Goal: Task Accomplishment & Management: Use online tool/utility

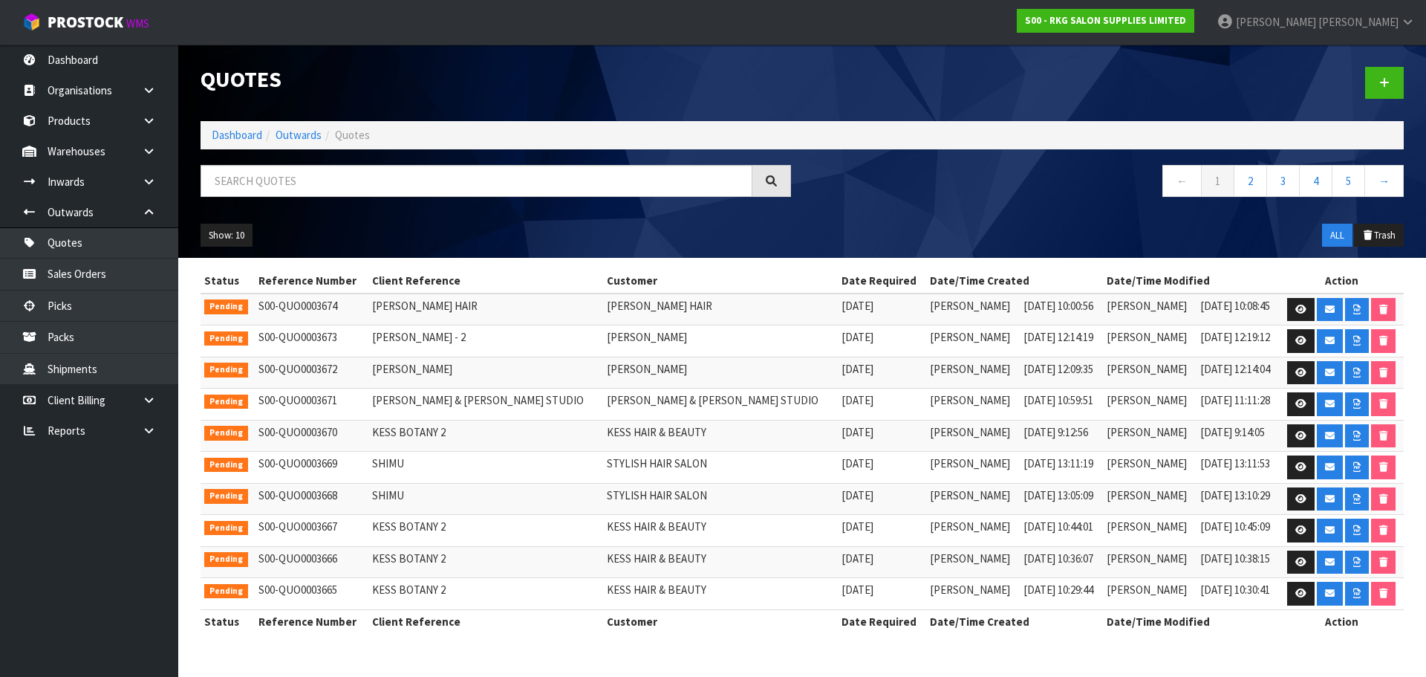
click at [274, 177] on input "text" at bounding box center [477, 181] width 552 height 32
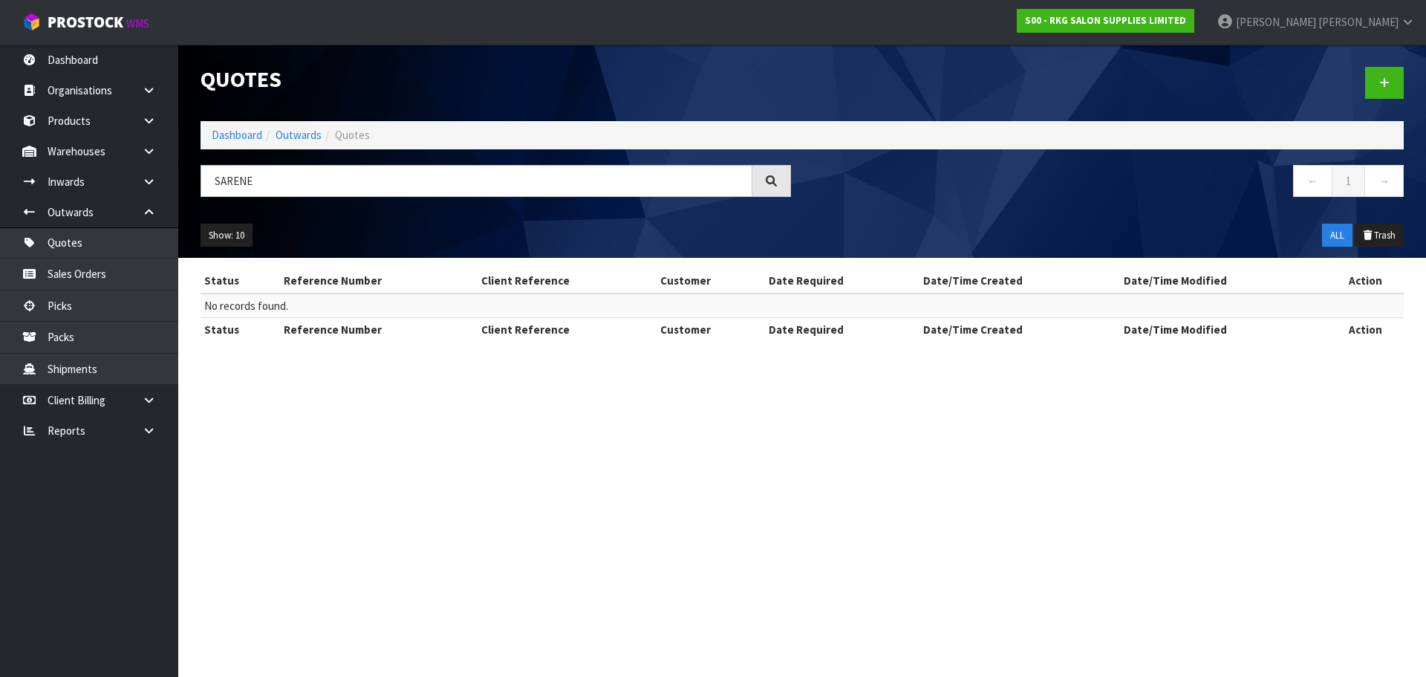
click at [227, 178] on input "SARENE" at bounding box center [477, 181] width 552 height 32
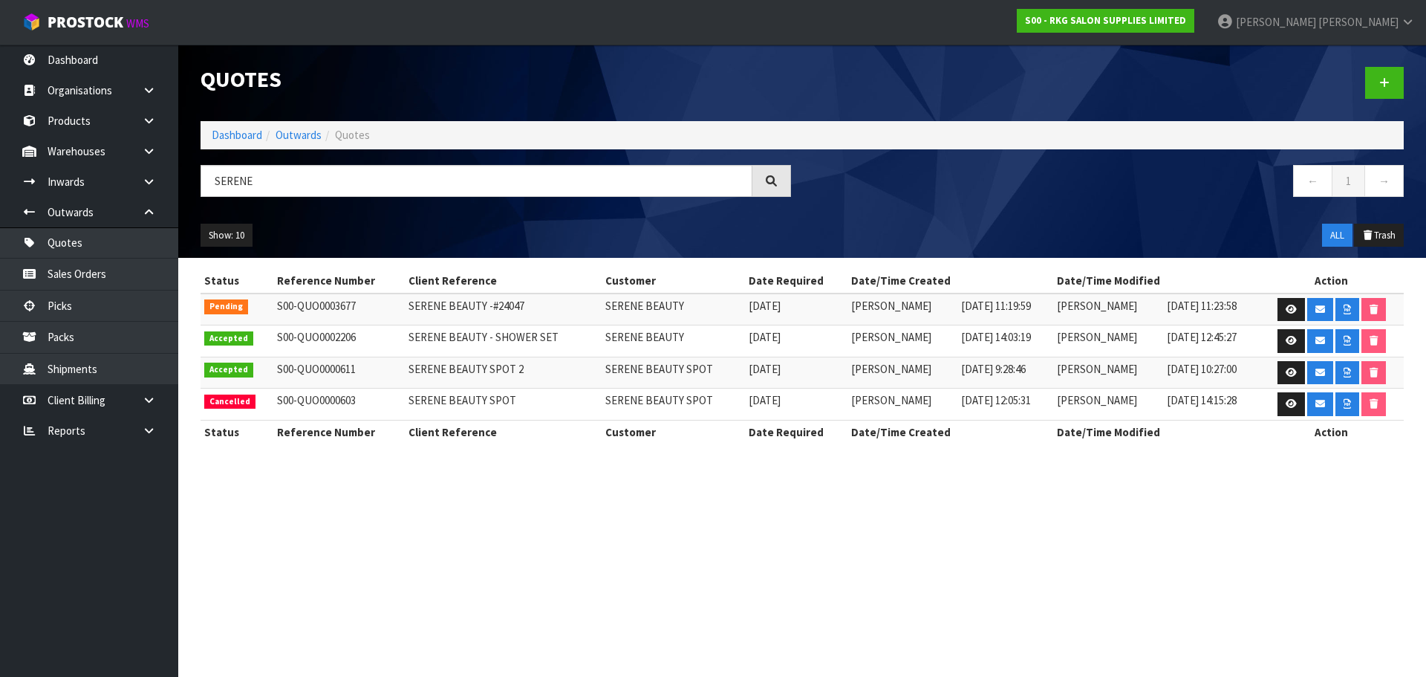
drag, startPoint x: 274, startPoint y: 181, endPoint x: 198, endPoint y: 187, distance: 76.0
click at [198, 187] on div "SERENE" at bounding box center [495, 186] width 613 height 43
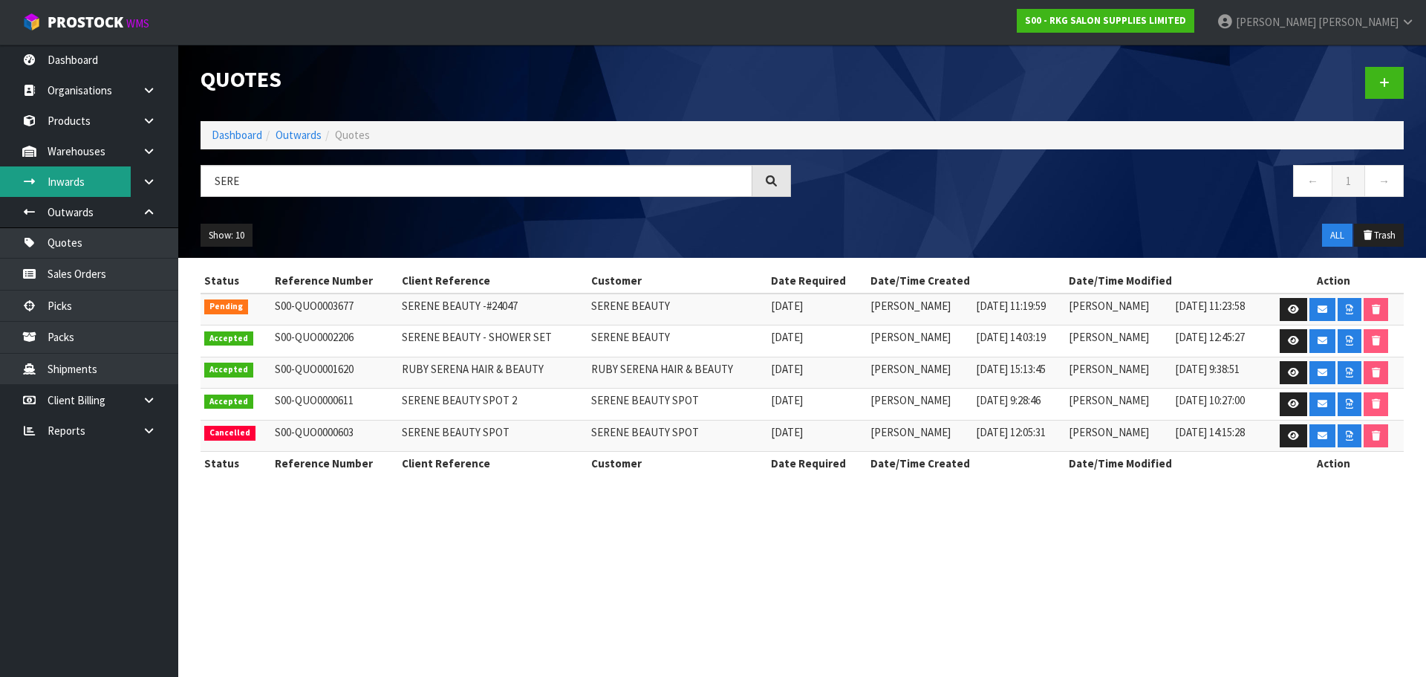
type input "SERE"
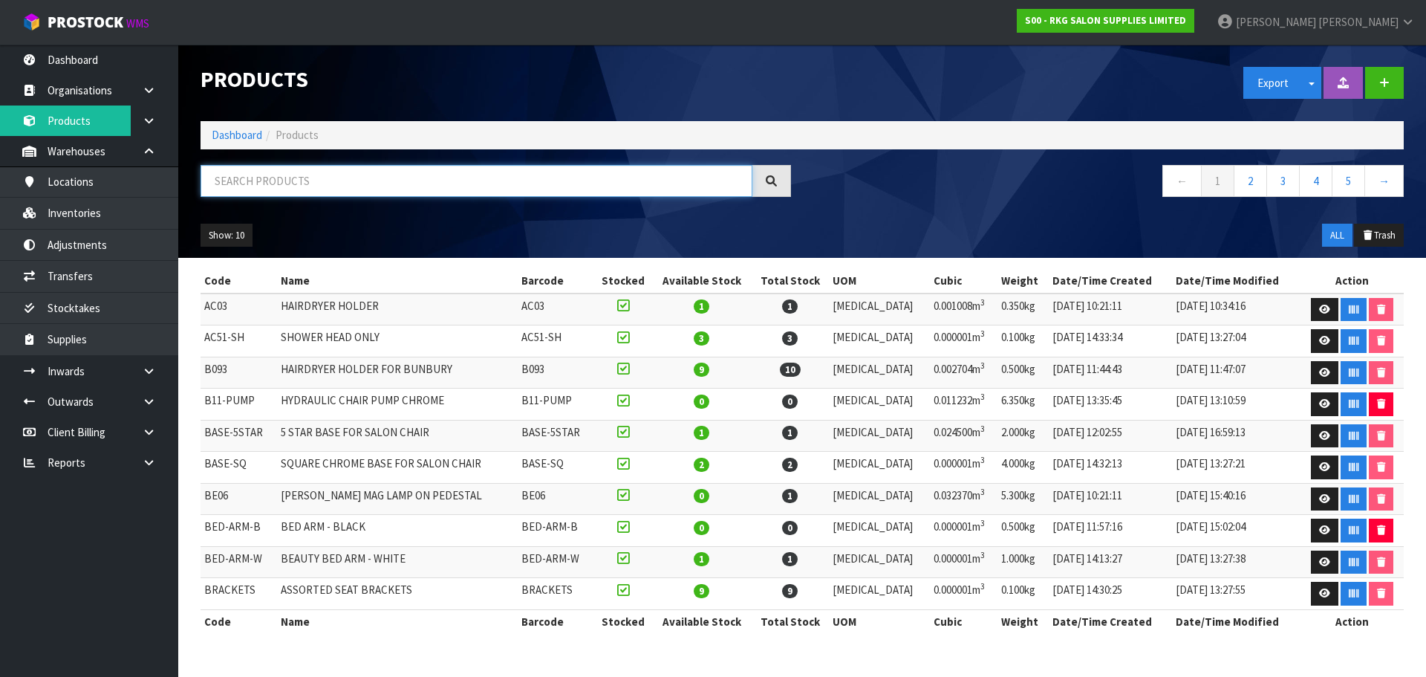
click at [288, 186] on input "text" at bounding box center [477, 181] width 552 height 32
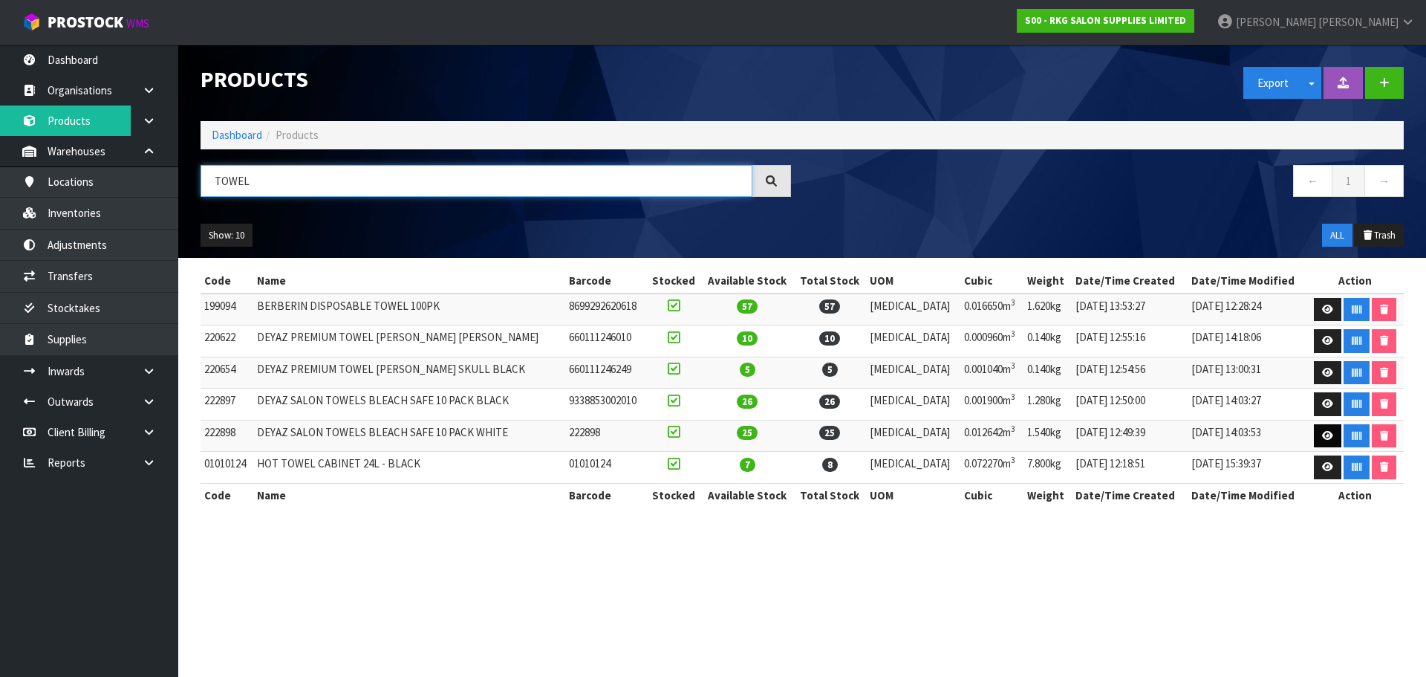
type input "TOWEL"
click at [1322, 437] on icon at bounding box center [1327, 436] width 11 height 10
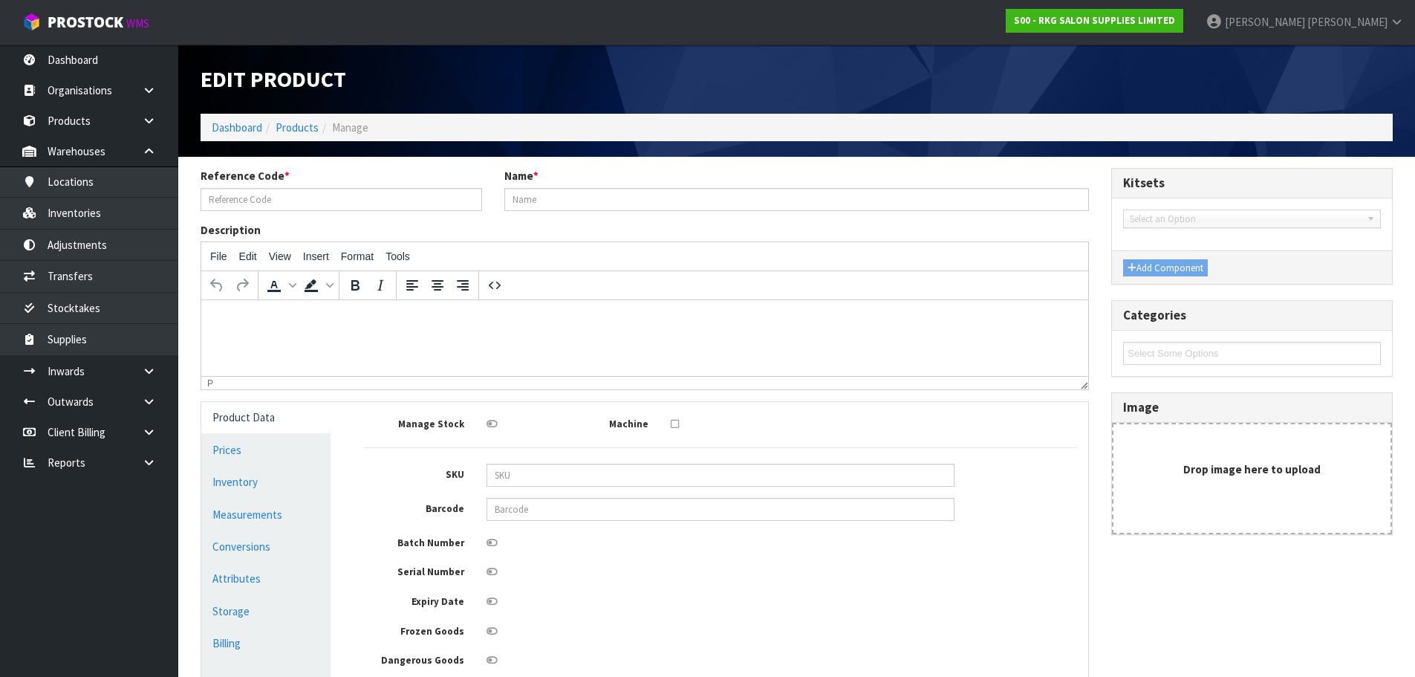
type input "222898"
type input "DEYAZ SALON TOWELS BLEACH SAFE 10 PACK WHITE"
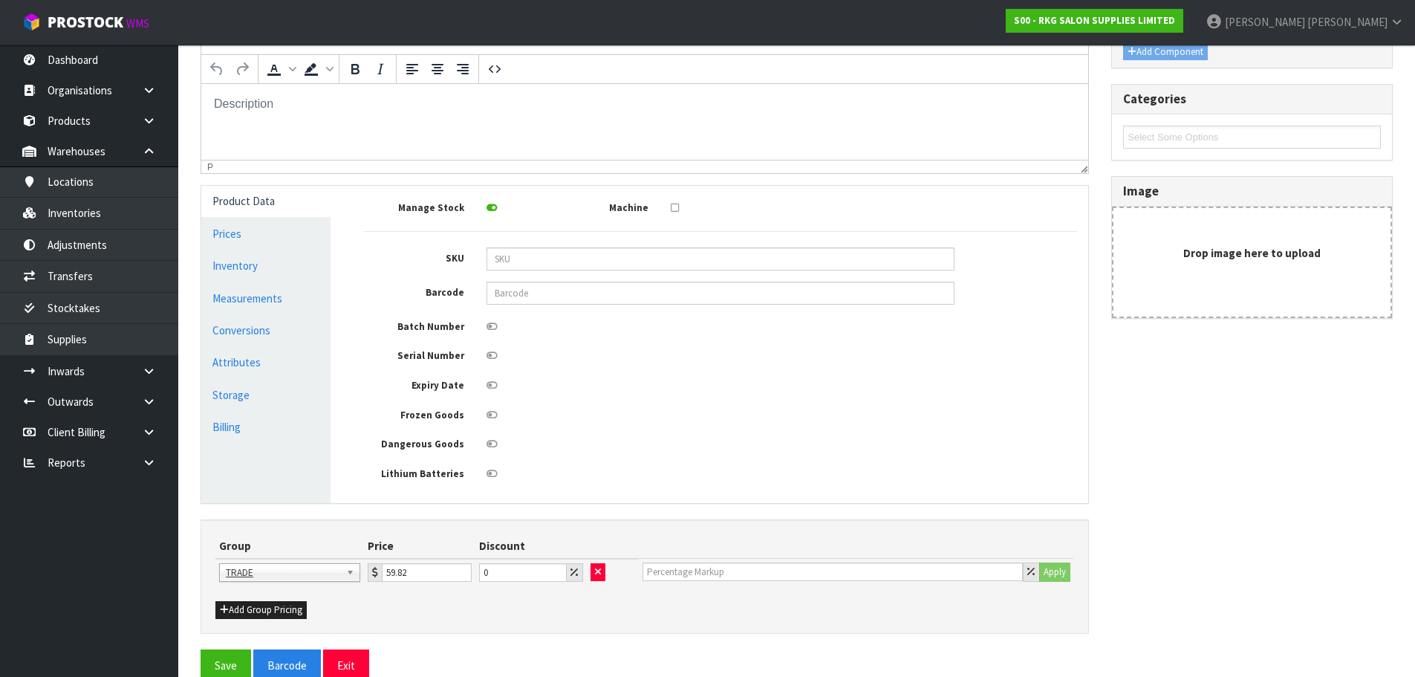
scroll to position [243, 0]
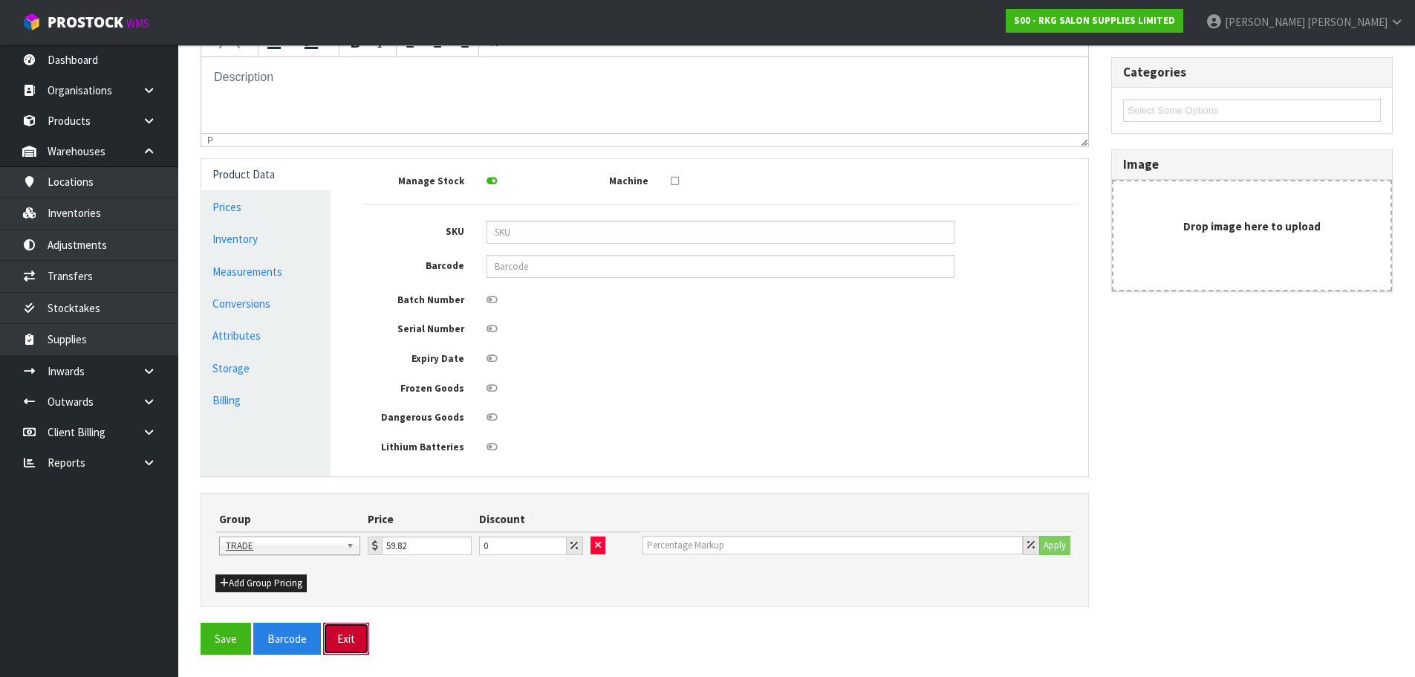
click at [344, 640] on button "Exit" at bounding box center [346, 639] width 46 height 32
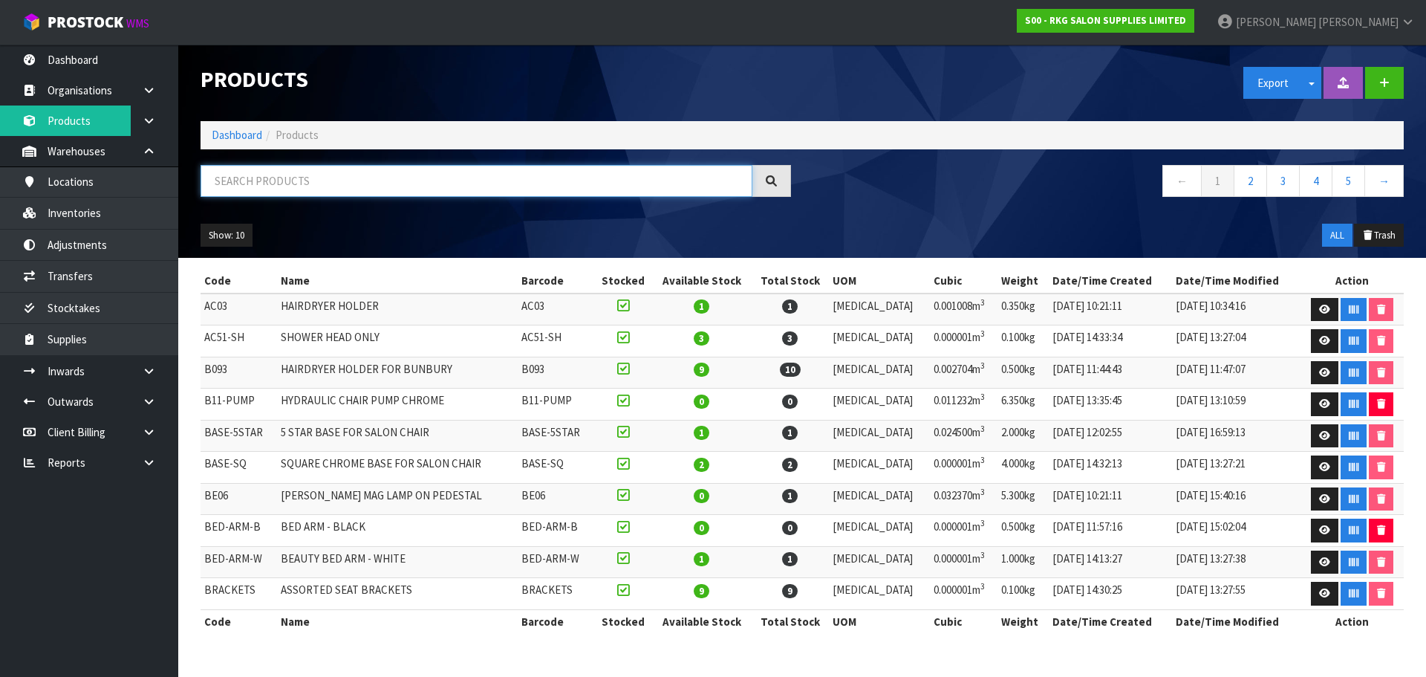
click at [301, 181] on input "text" at bounding box center [477, 181] width 552 height 32
type input "TOWEL"
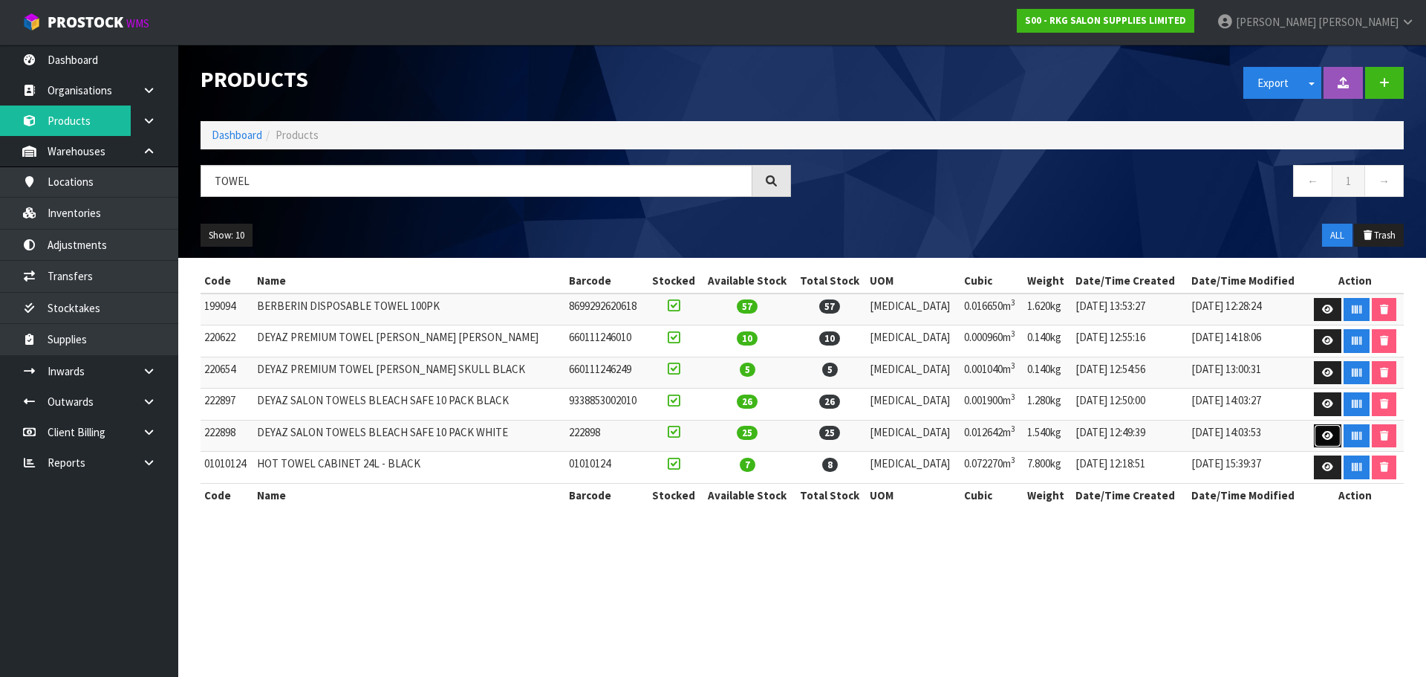
click at [1322, 438] on icon at bounding box center [1327, 436] width 11 height 10
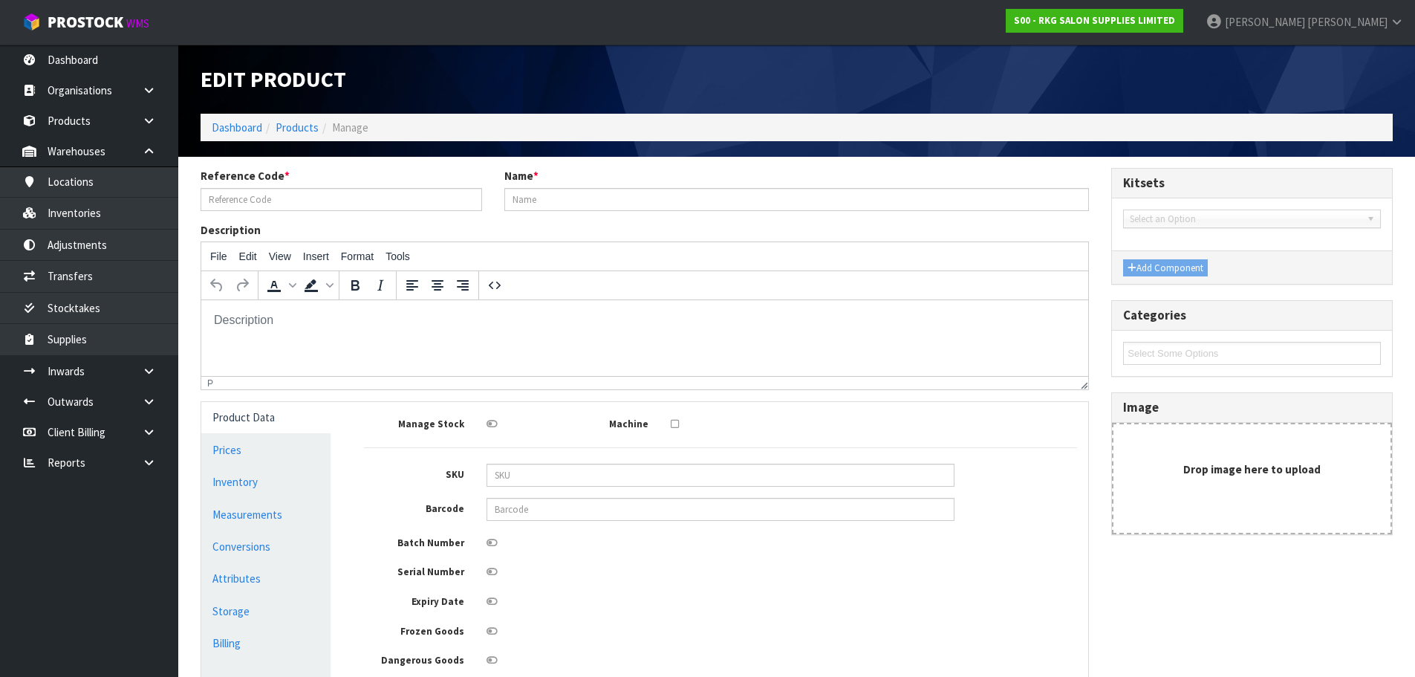
type input "222898"
type input "DEYAZ SALON TOWELS BLEACH SAFE 10 PACK WHITE"
type input "74.78"
type input "86.00"
type input "36.18"
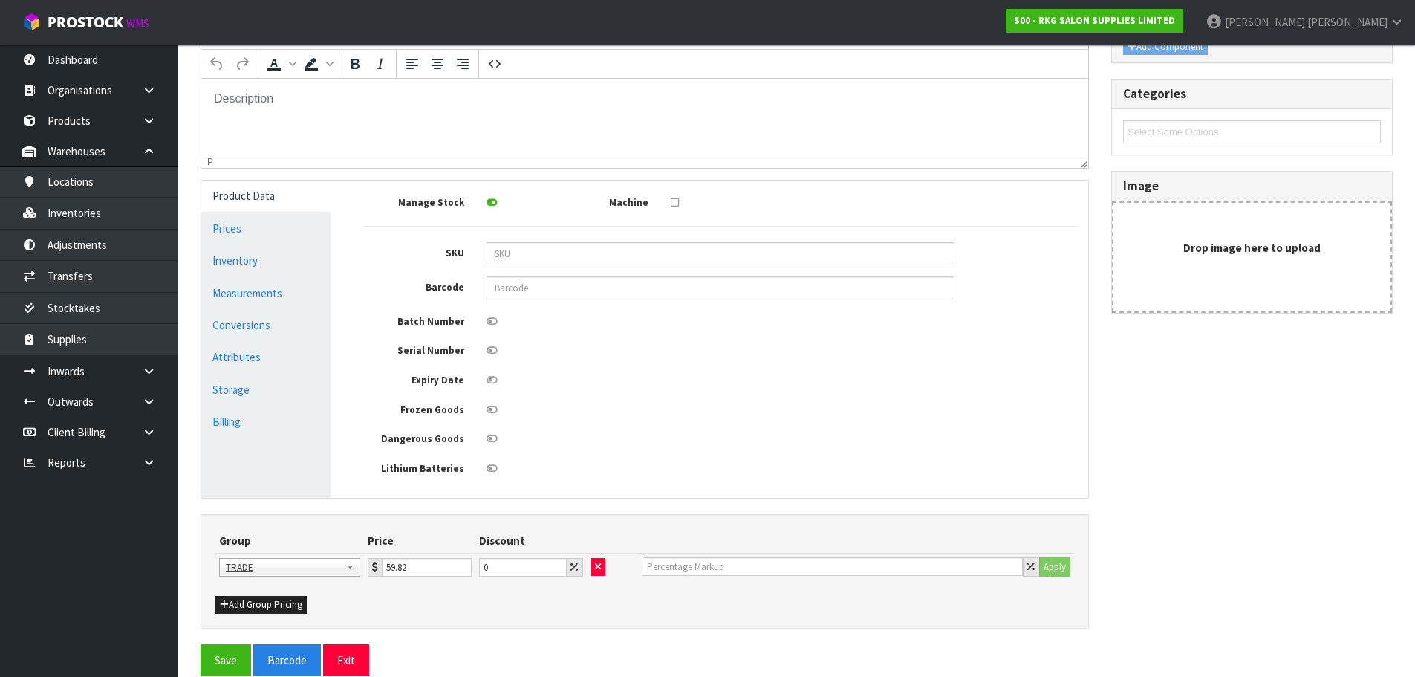
scroll to position [223, 0]
click at [221, 233] on link "Prices" at bounding box center [265, 227] width 129 height 30
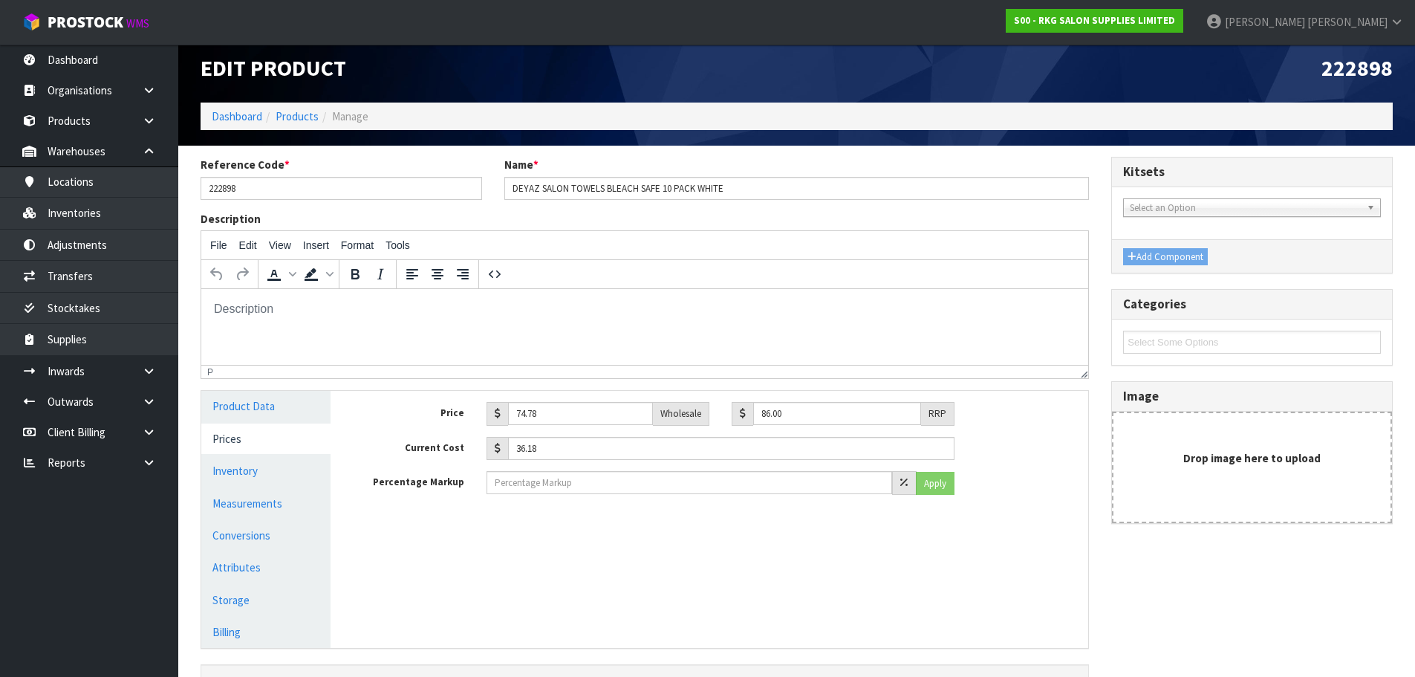
scroll to position [0, 0]
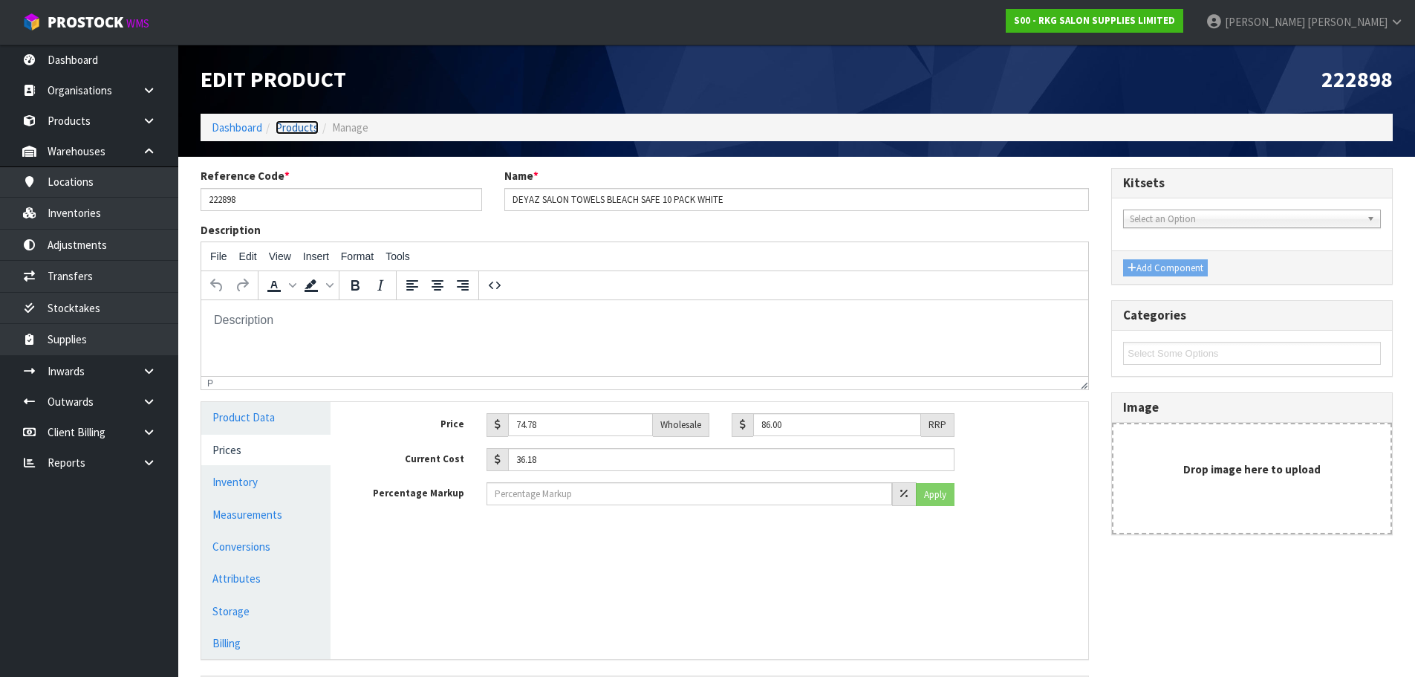
click at [289, 123] on link "Products" at bounding box center [297, 127] width 43 height 14
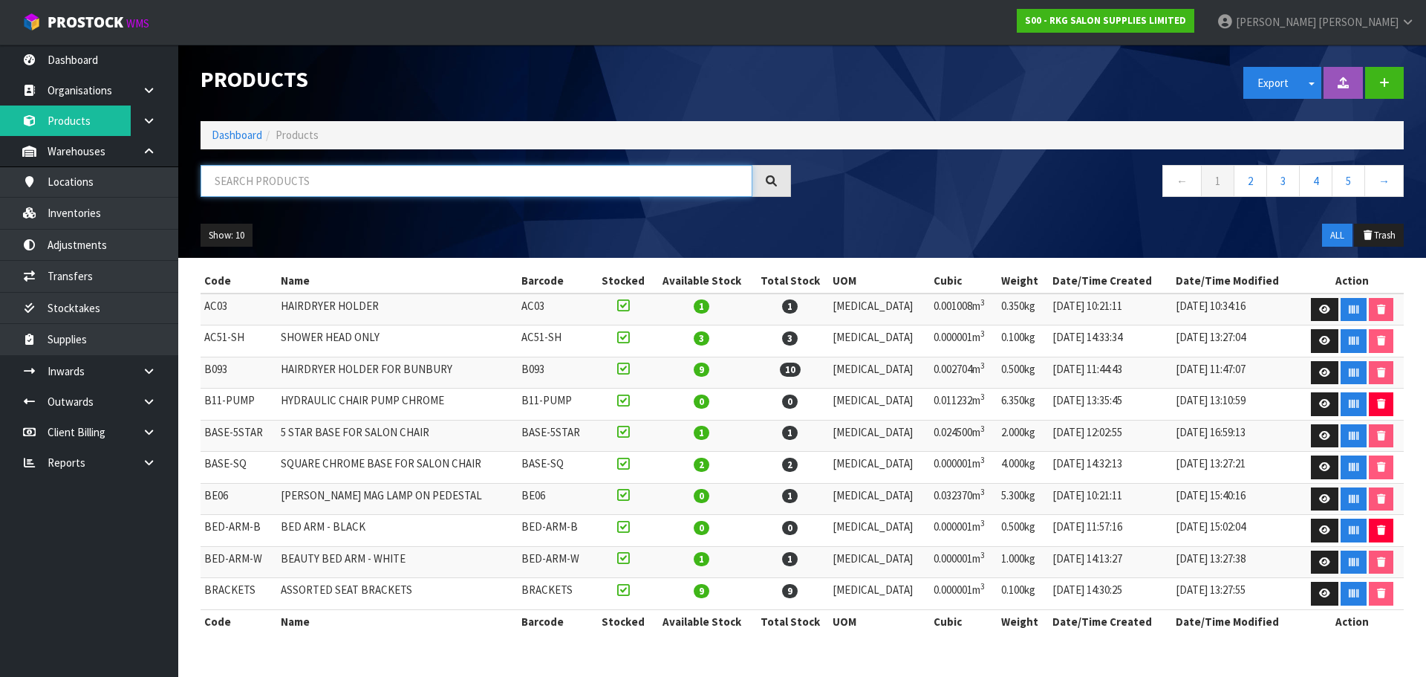
click at [349, 185] on input "text" at bounding box center [477, 181] width 552 height 32
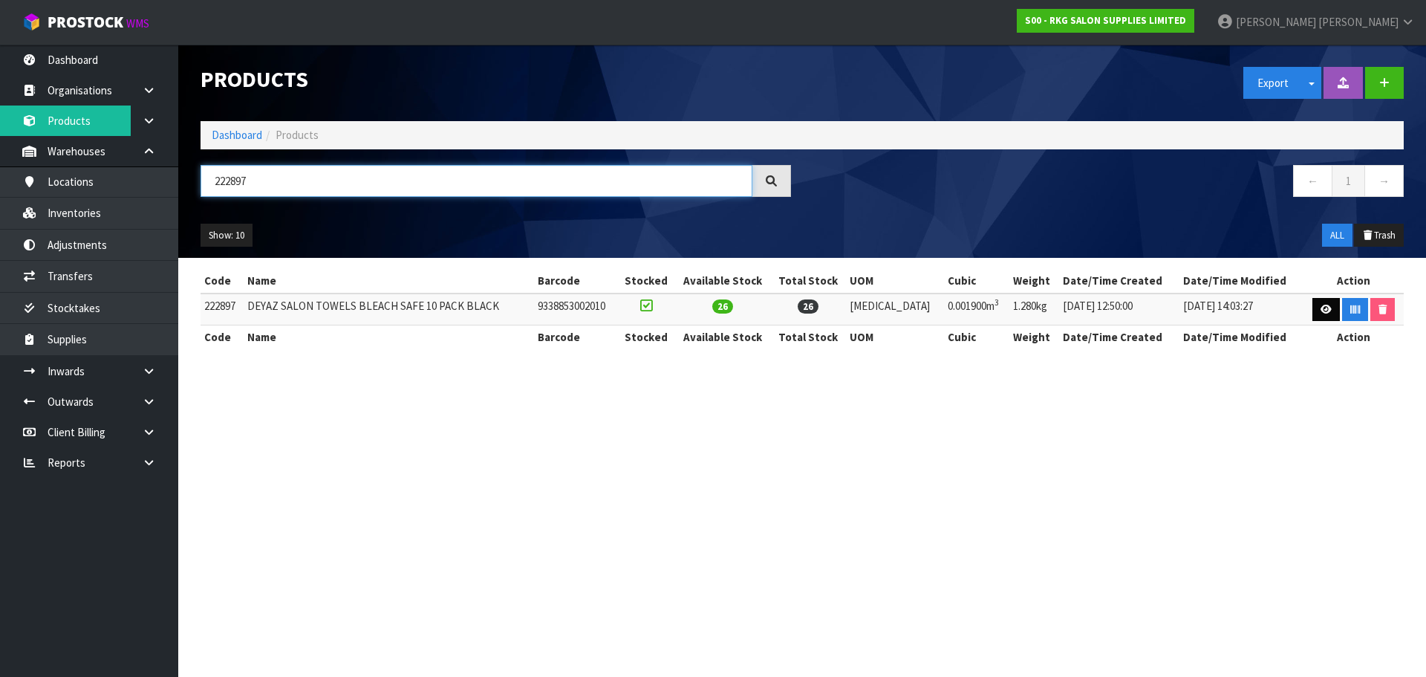
type input "222897"
click at [1321, 310] on icon at bounding box center [1326, 310] width 11 height 10
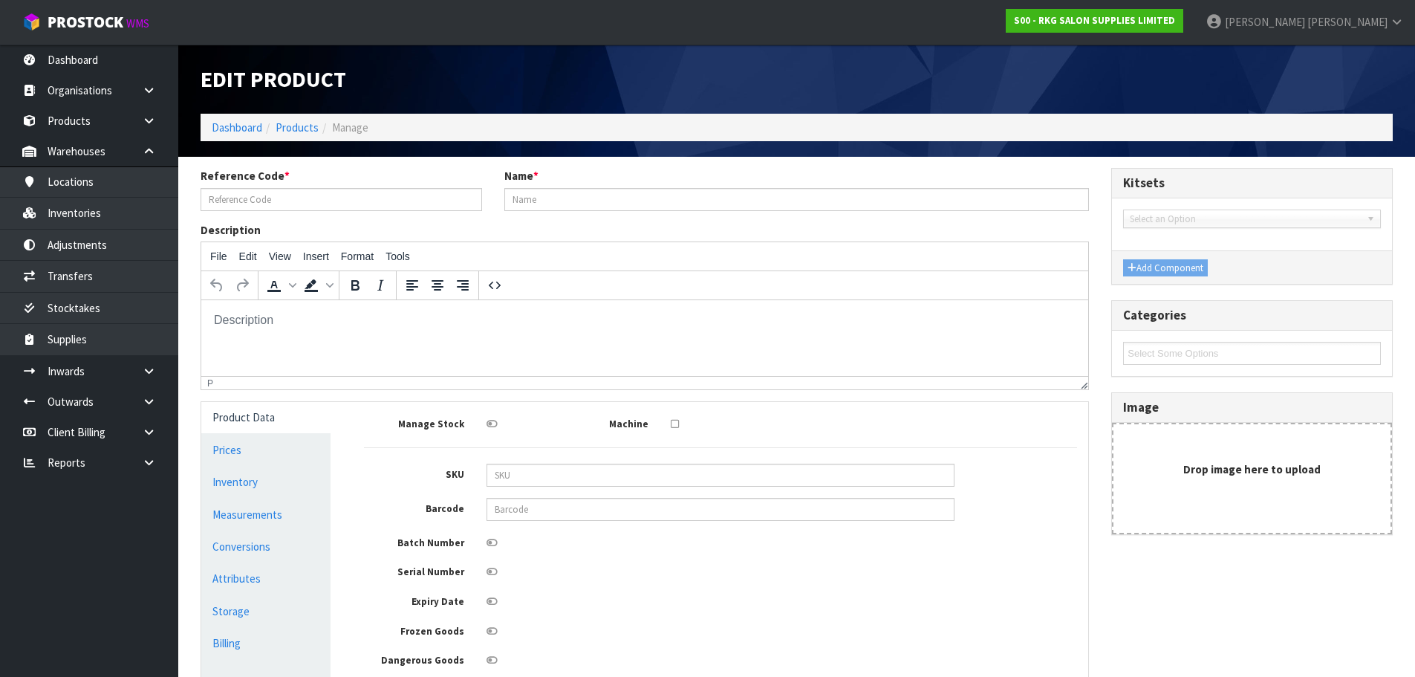
type input "222897"
type input "DEYAZ SALON TOWELS BLEACH SAFE 10 PACK BLACK"
type input "9338853002010"
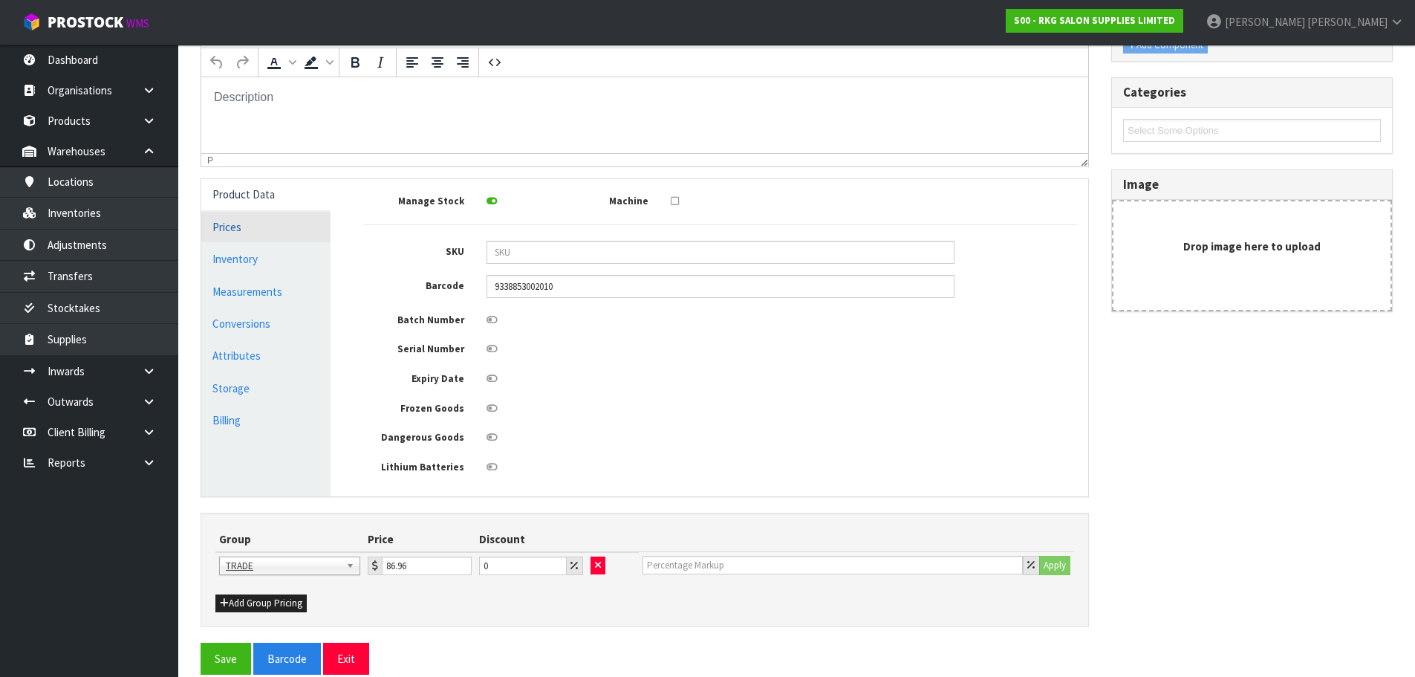
click at [222, 224] on link "Prices" at bounding box center [265, 227] width 129 height 30
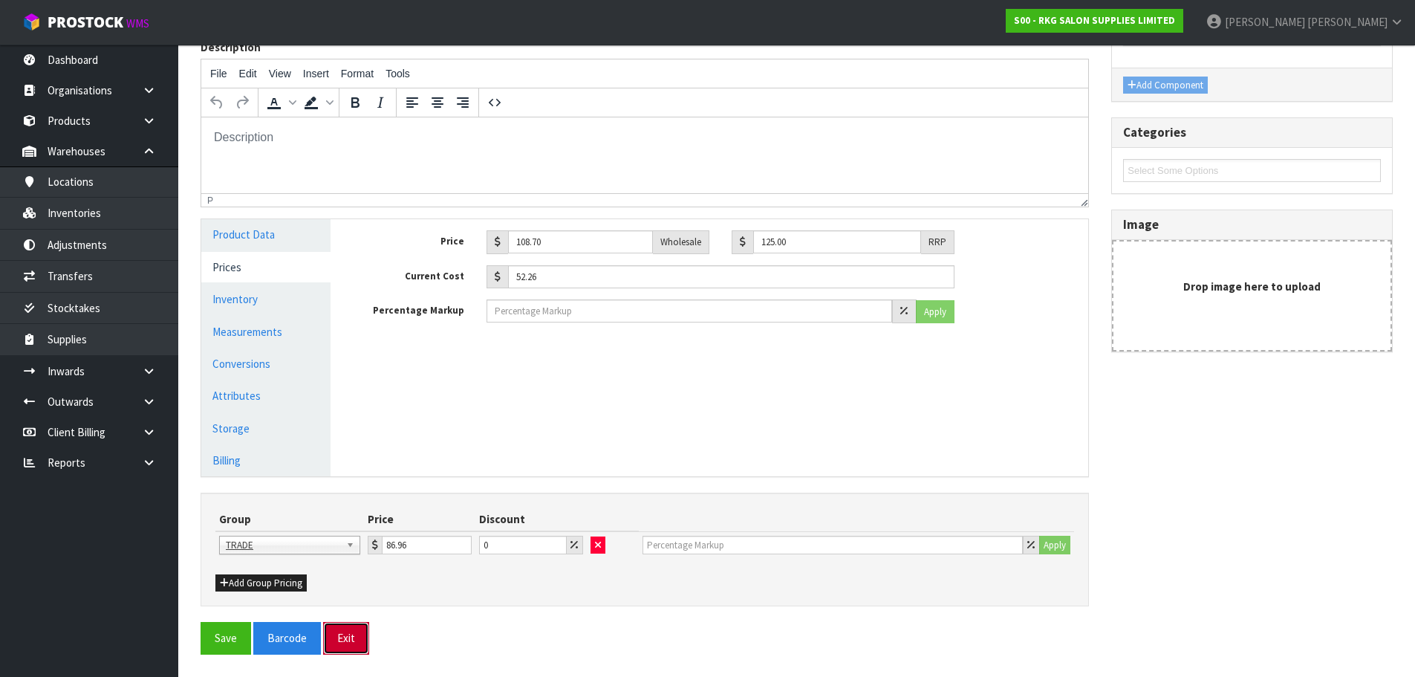
click at [345, 646] on button "Exit" at bounding box center [346, 638] width 46 height 32
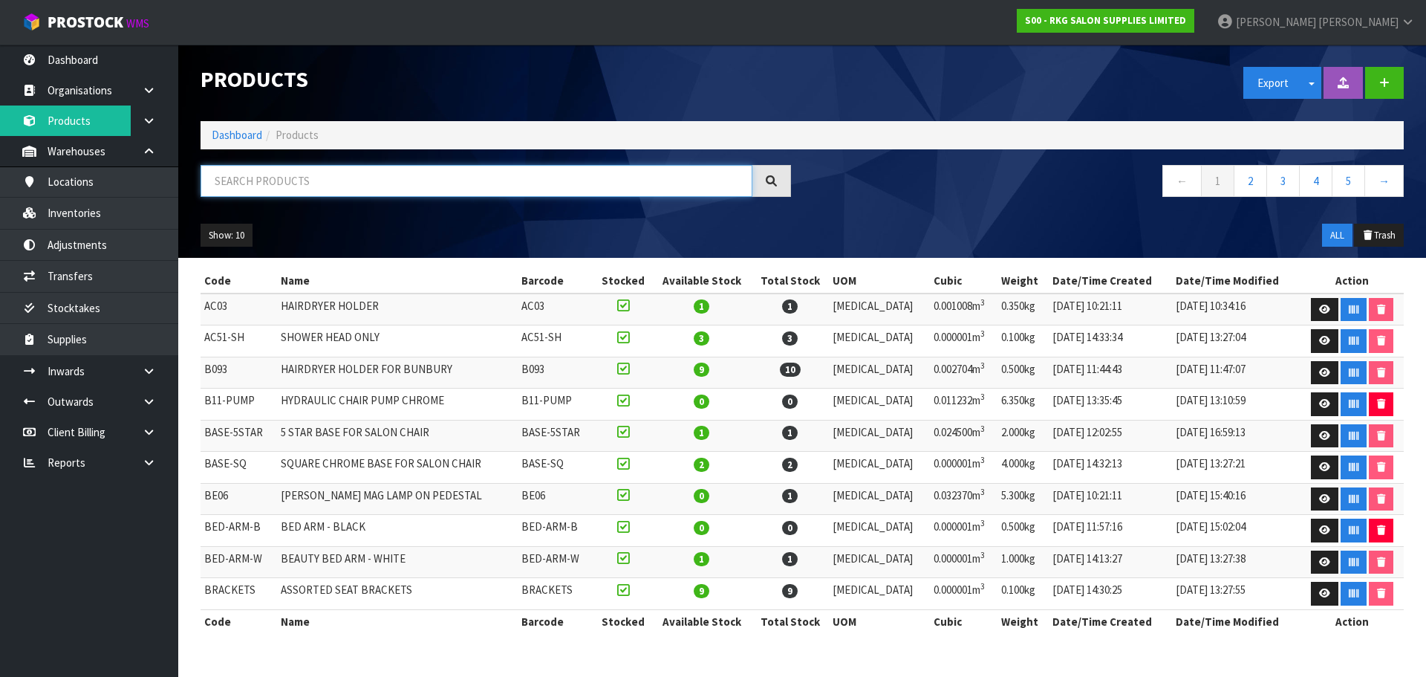
click at [261, 184] on input "text" at bounding box center [477, 181] width 552 height 32
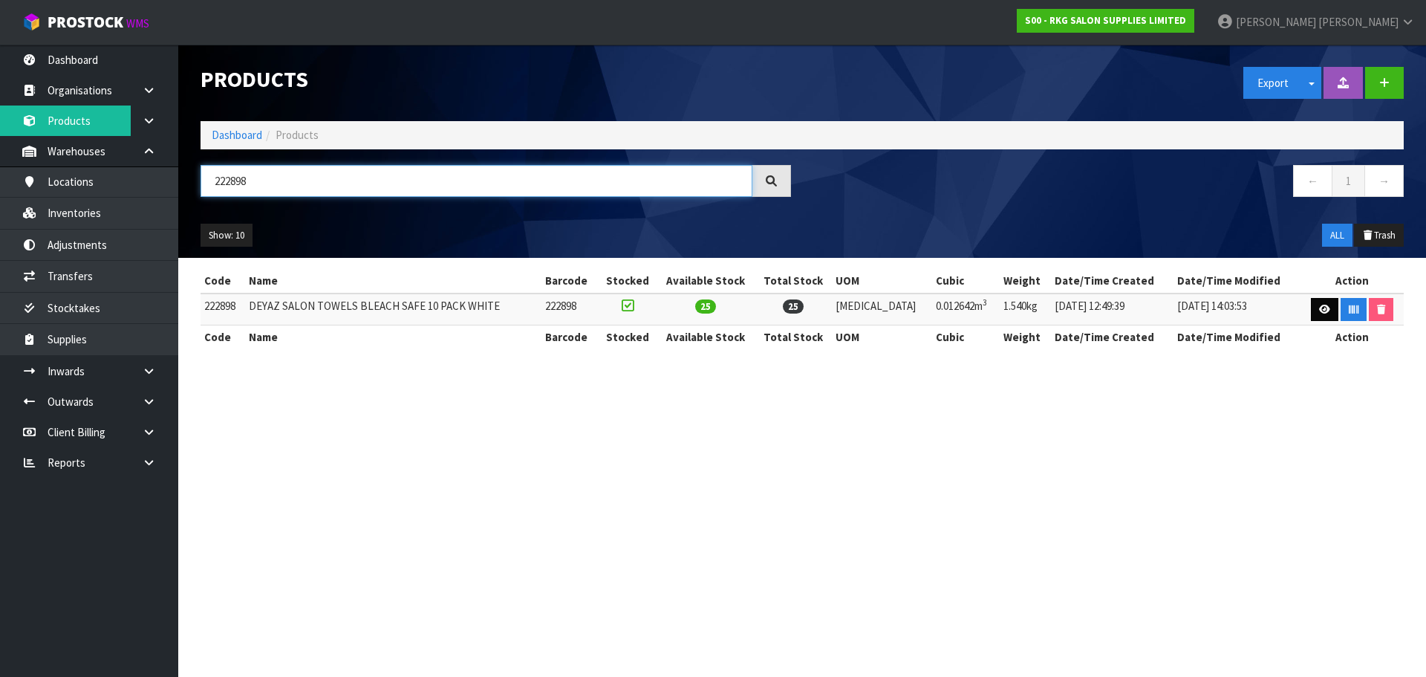
type input "222898"
click at [1323, 308] on icon at bounding box center [1324, 310] width 11 height 10
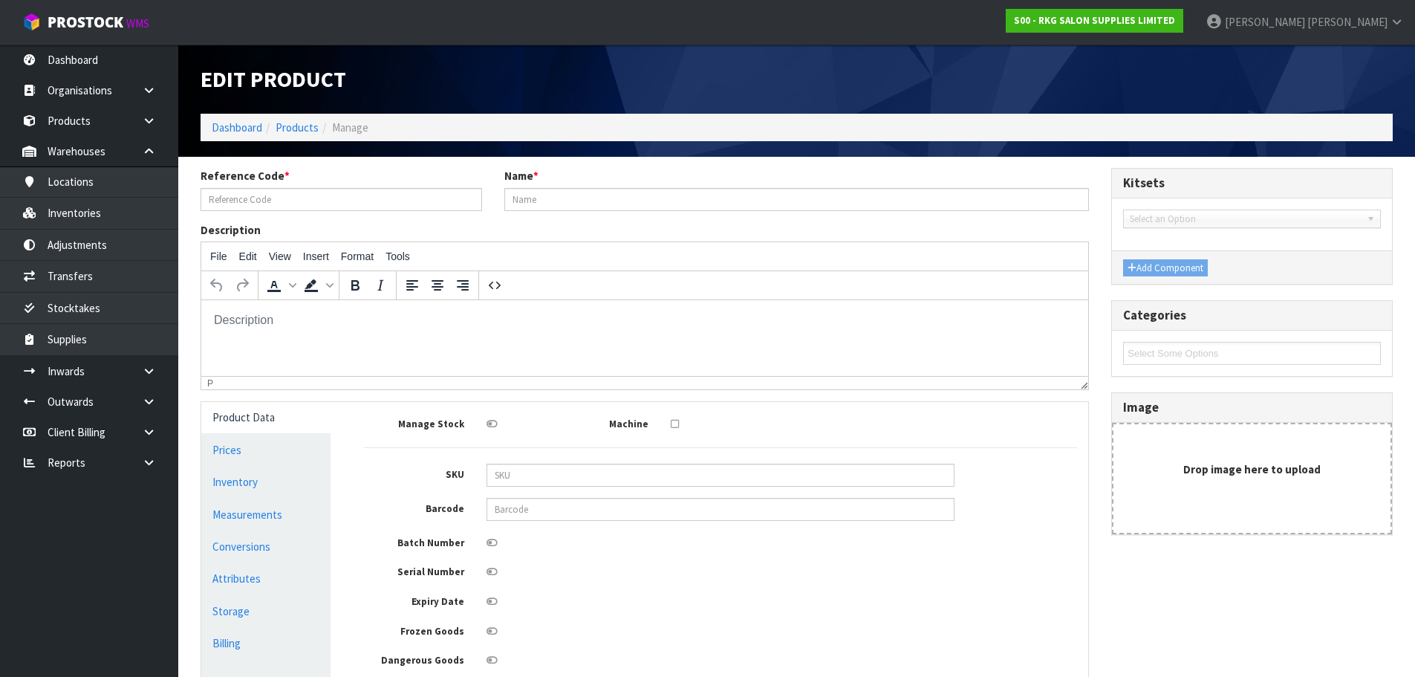
type input "222898"
type input "DEYAZ SALON TOWELS BLEACH SAFE 10 PACK WHITE"
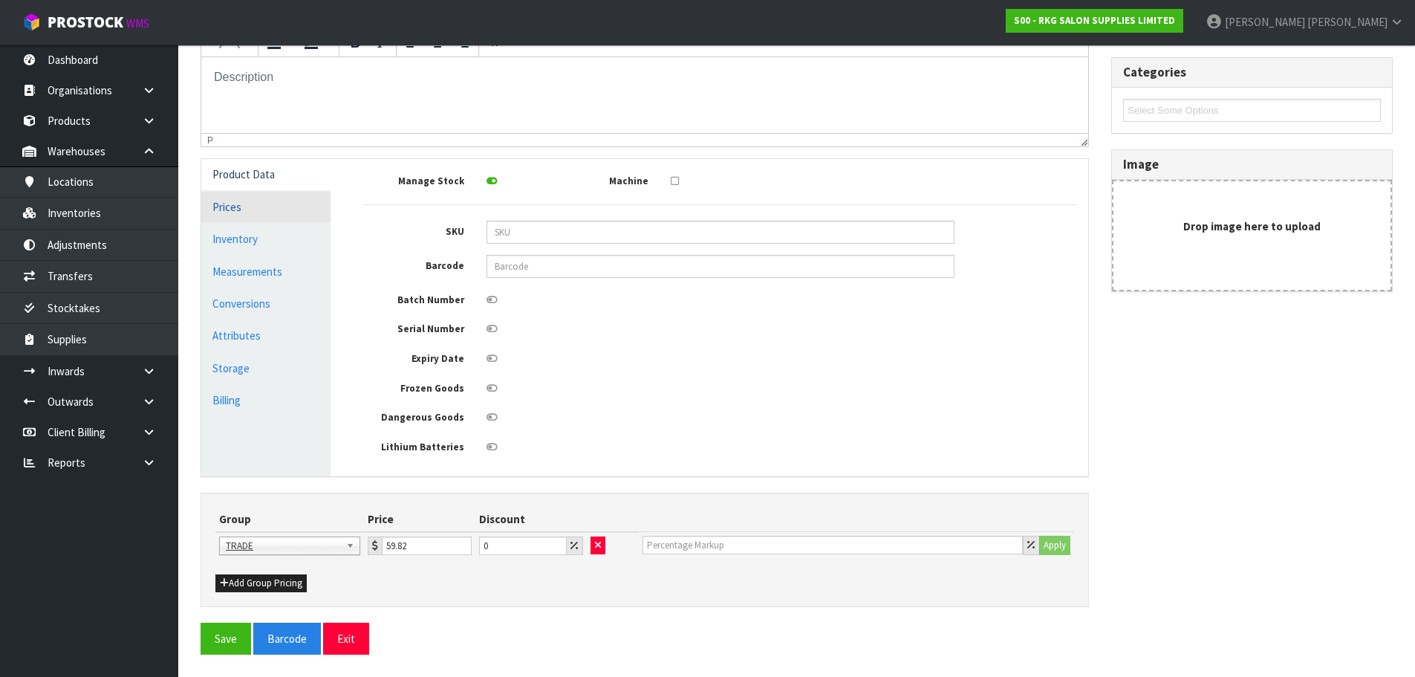
click at [231, 214] on link "Prices" at bounding box center [265, 207] width 129 height 30
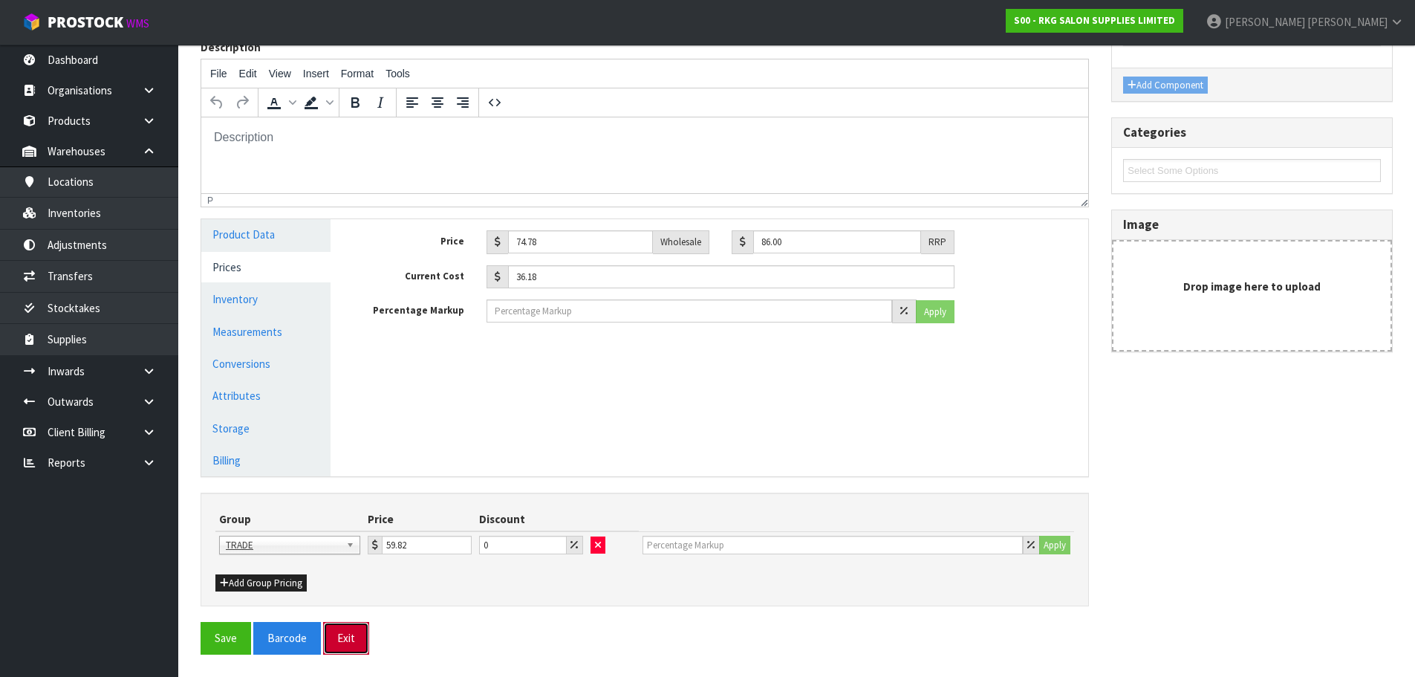
click at [346, 643] on button "Exit" at bounding box center [346, 638] width 46 height 32
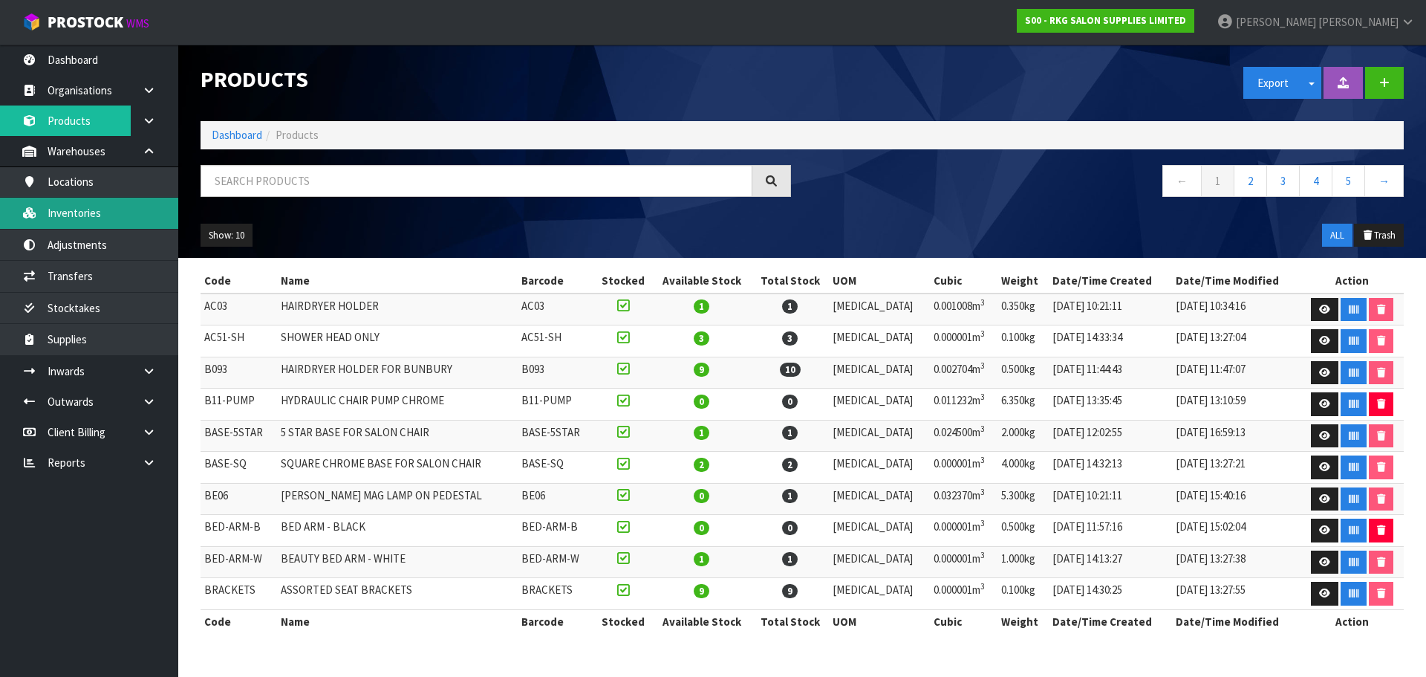
click at [91, 224] on link "Inventories" at bounding box center [89, 213] width 178 height 30
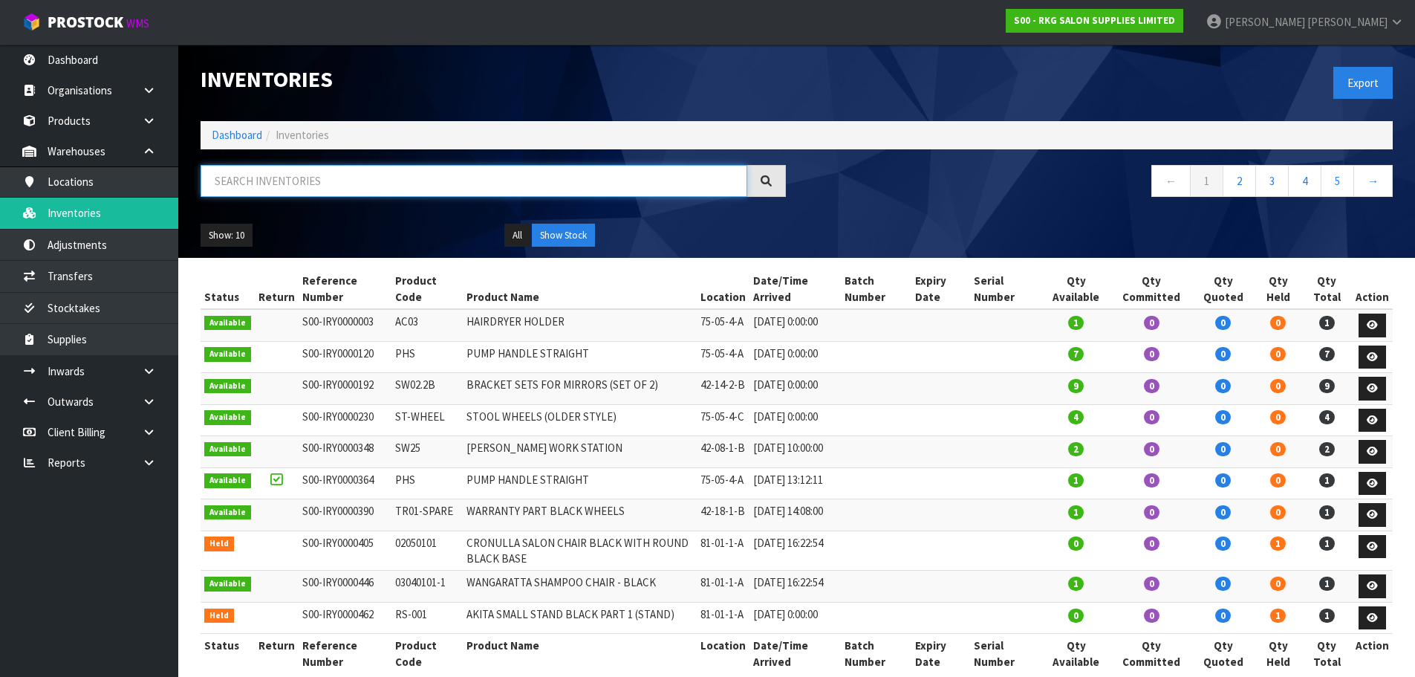
click at [244, 189] on input "text" at bounding box center [474, 181] width 547 height 32
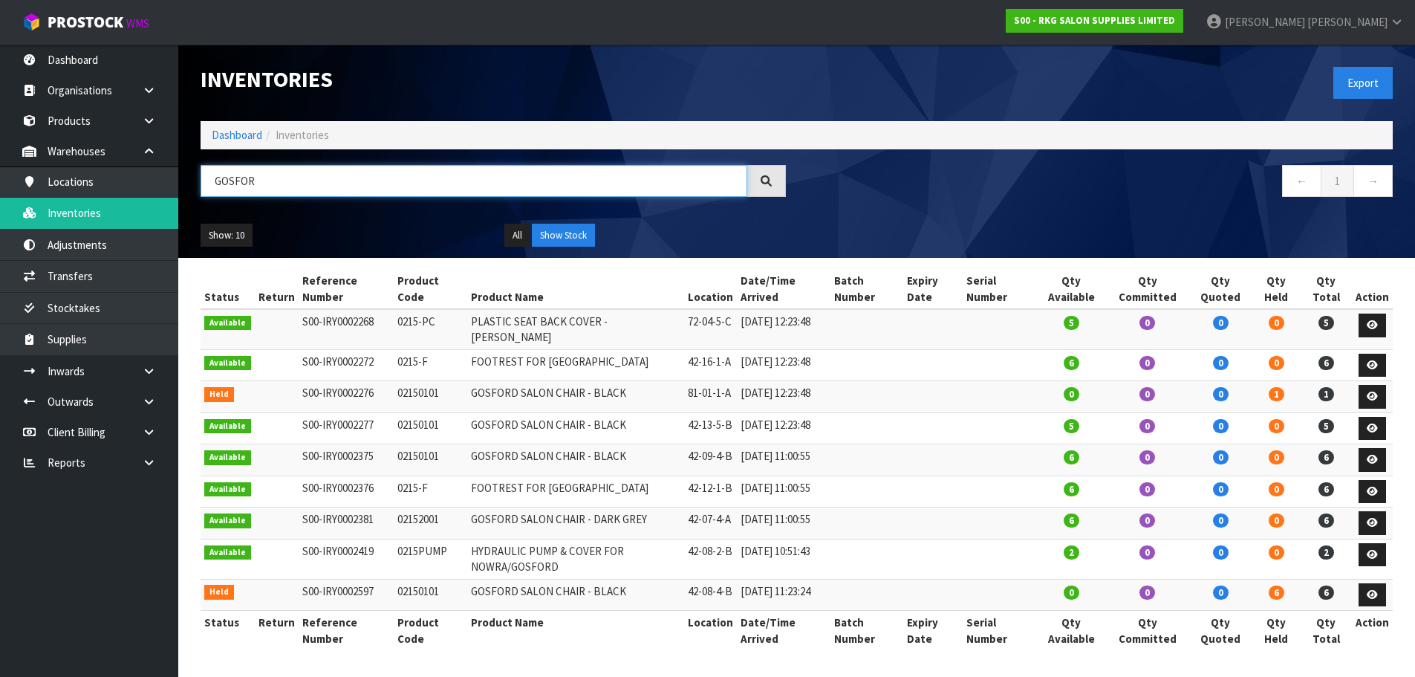
type input "GOSFOR"
drag, startPoint x: 286, startPoint y: 178, endPoint x: 198, endPoint y: 193, distance: 89.8
click at [198, 193] on div "GOSFOR" at bounding box center [493, 186] width 608 height 43
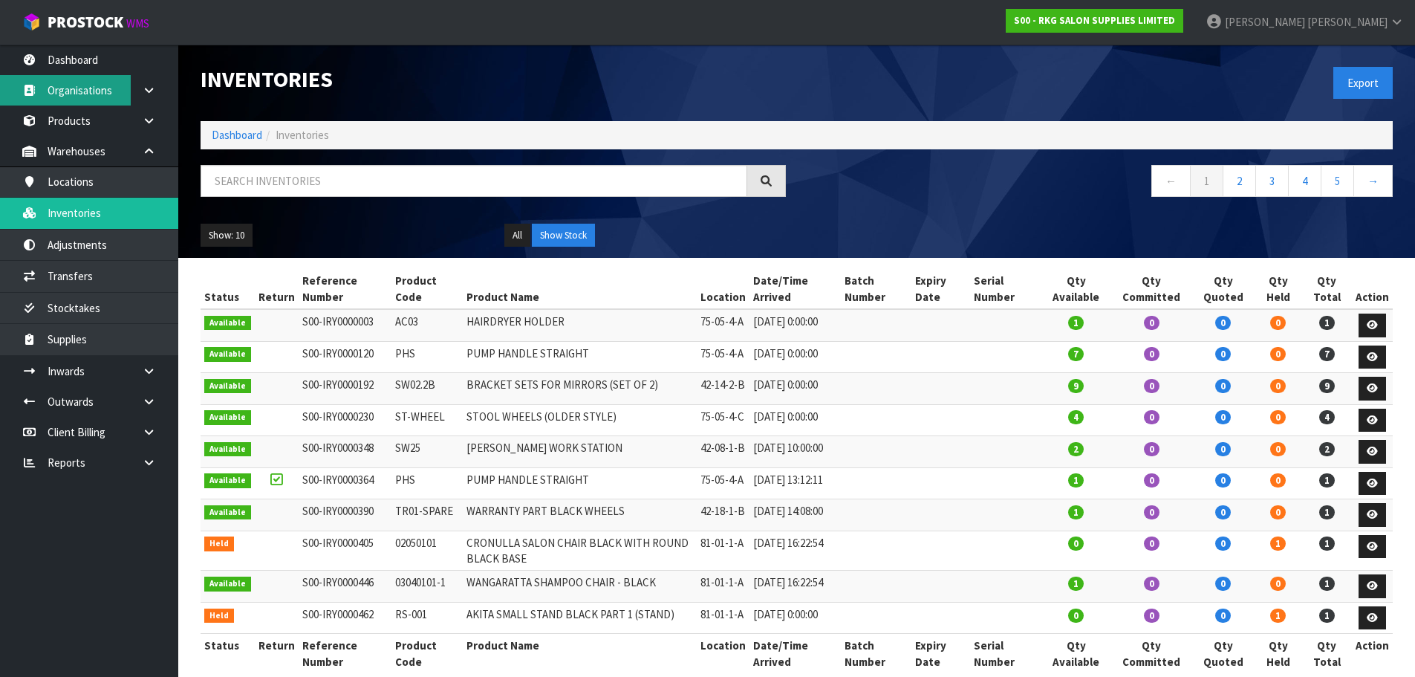
click at [79, 91] on link "Organisations" at bounding box center [89, 90] width 178 height 30
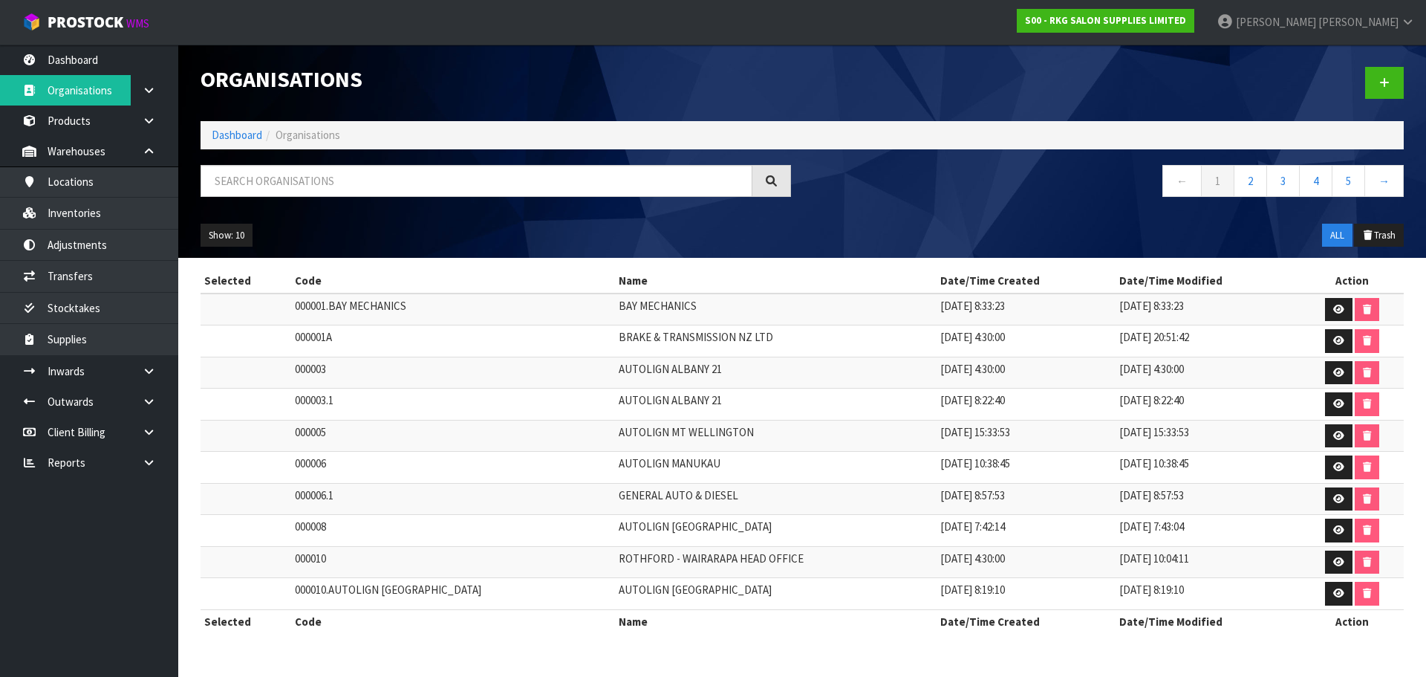
click at [78, 121] on div "Organisations Dashboard Organisations ← 1 2 3 4 5 → Show: 10 5 10 25 50 ALL Tra…" at bounding box center [713, 330] width 1426 height 660
click at [74, 120] on link "Products" at bounding box center [89, 120] width 178 height 30
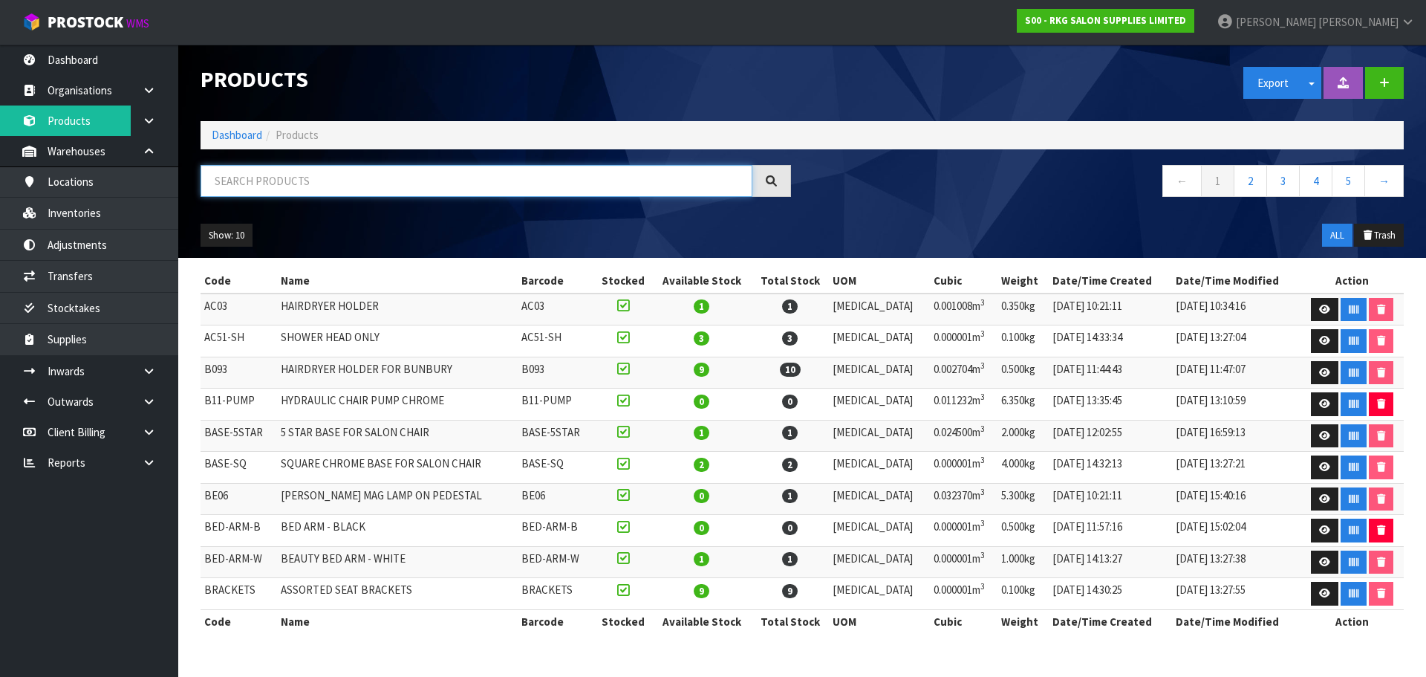
click at [253, 178] on input "text" at bounding box center [477, 181] width 552 height 32
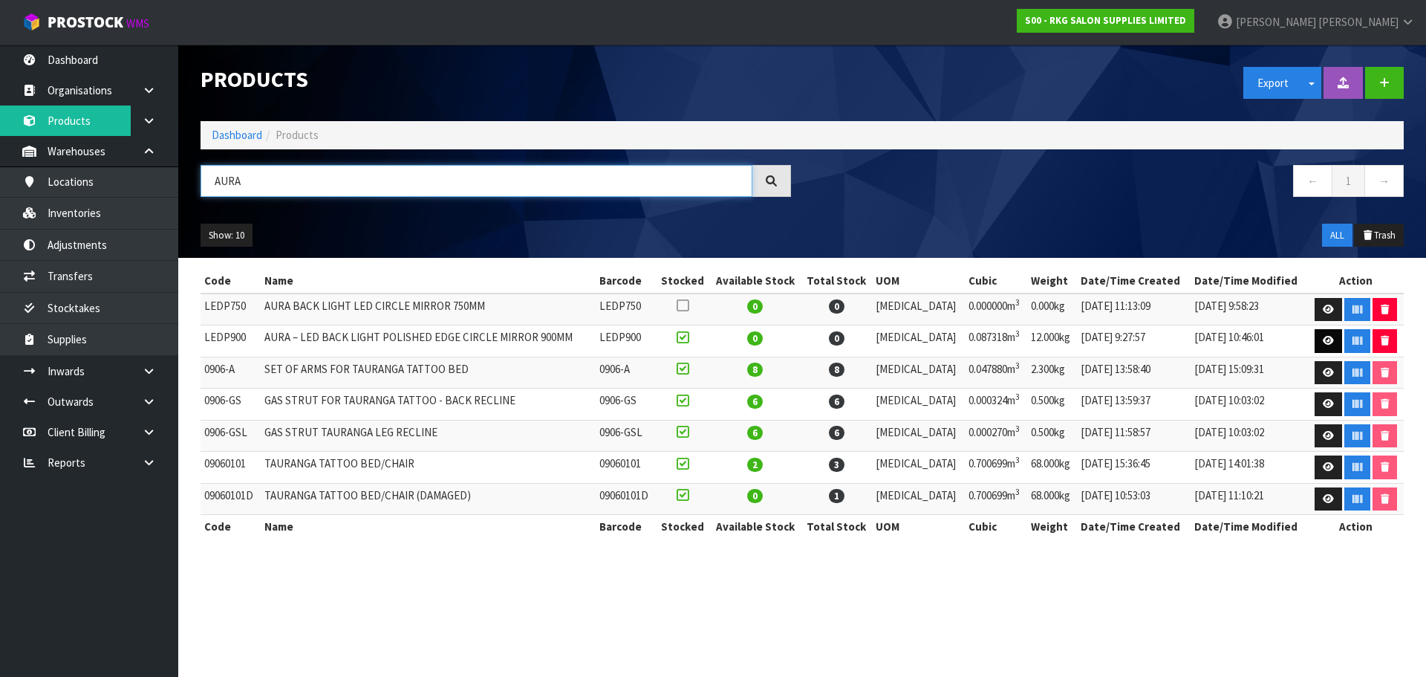
type input "AURA"
click at [1323, 342] on icon at bounding box center [1328, 341] width 11 height 10
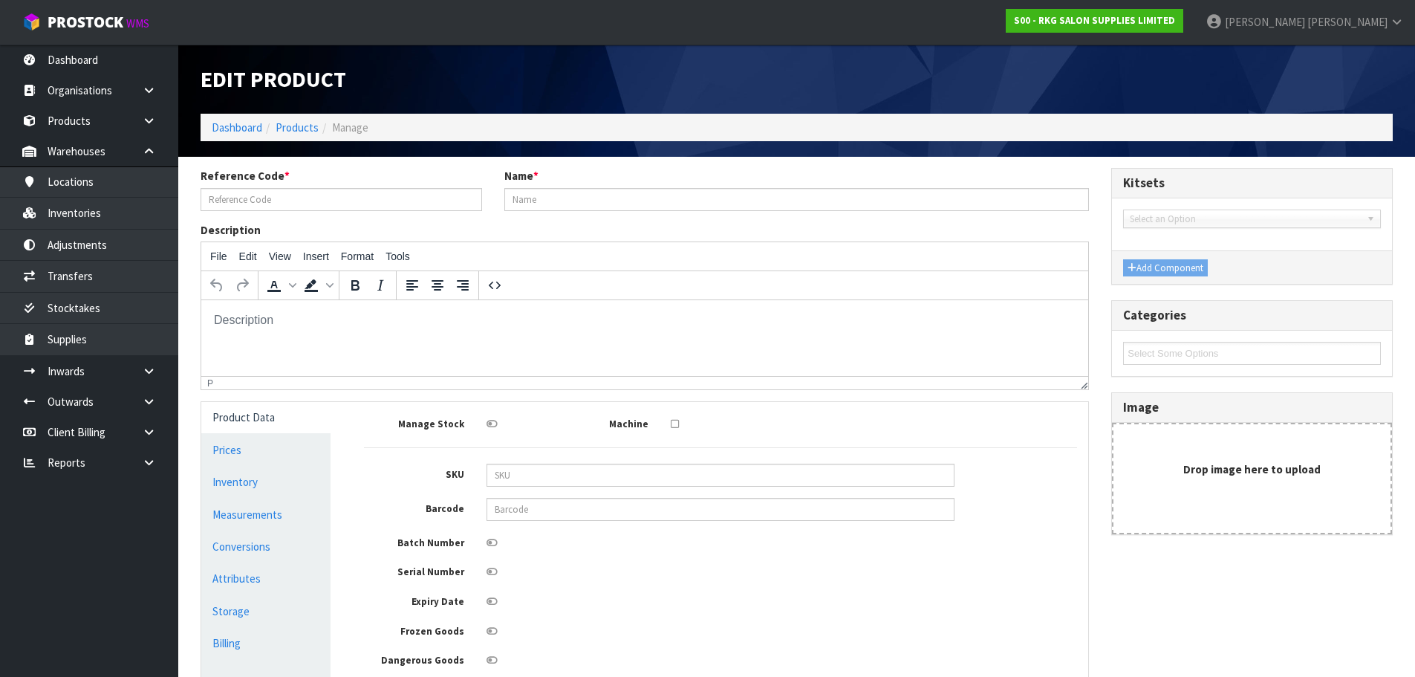
type input "LEDP900"
type input "AURA – LED BACK LIGHT POLISHED EDGE CIRCLE MIRROR 900MM"
type input "564.35"
type input "649.00"
type input "338.80"
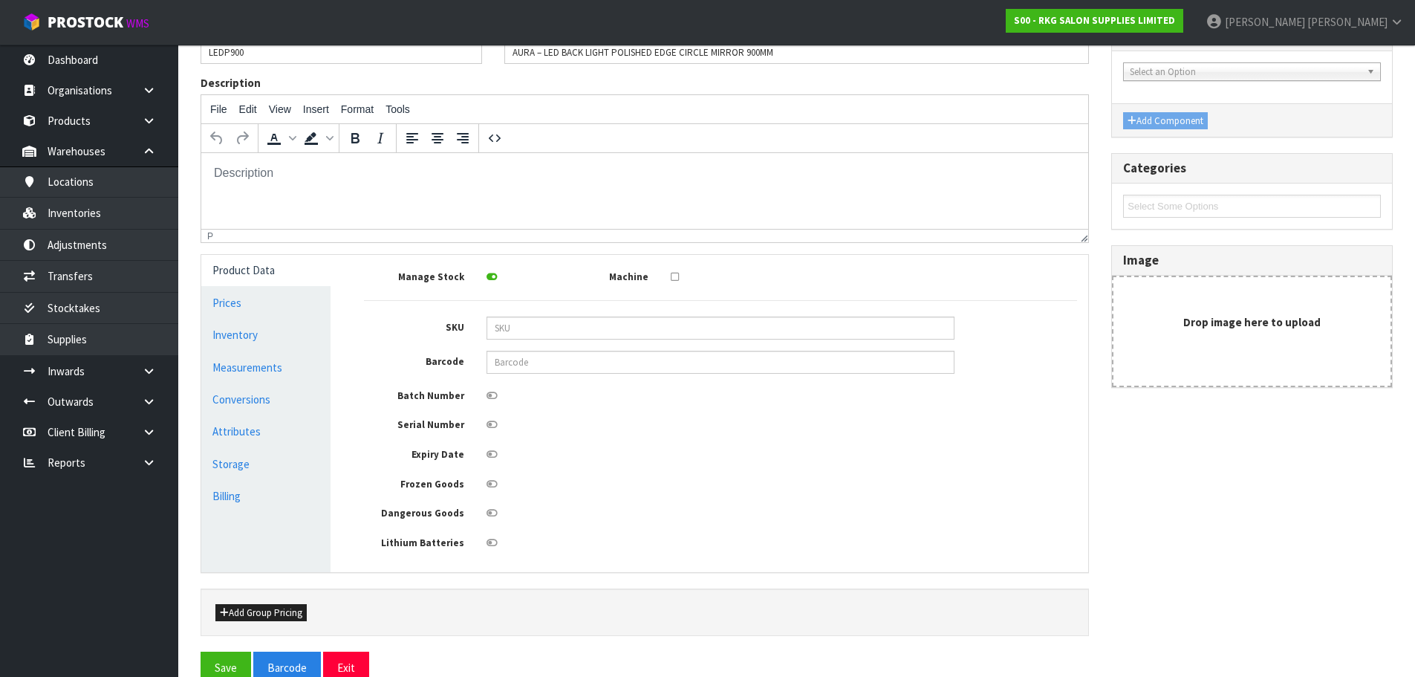
scroll to position [149, 0]
click at [233, 302] on link "Prices" at bounding box center [265, 301] width 129 height 30
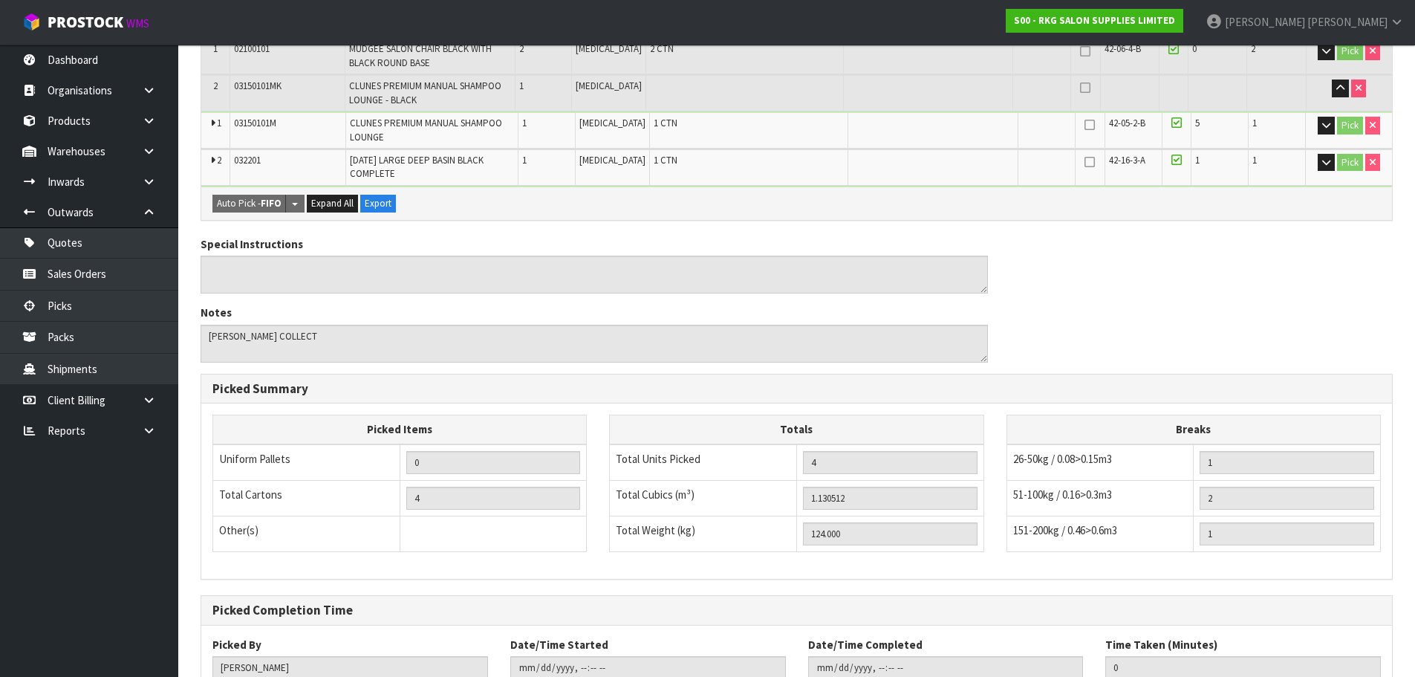
scroll to position [426, 0]
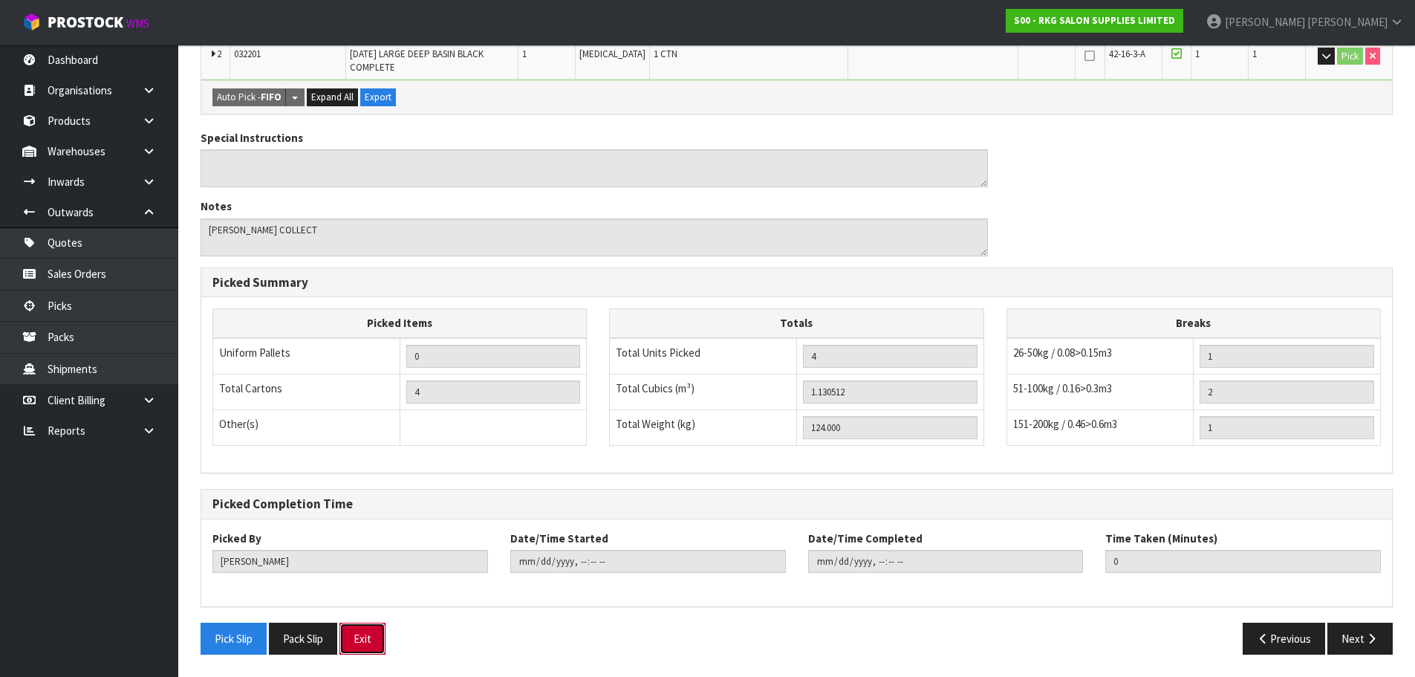
click at [363, 639] on button "Exit" at bounding box center [363, 639] width 46 height 32
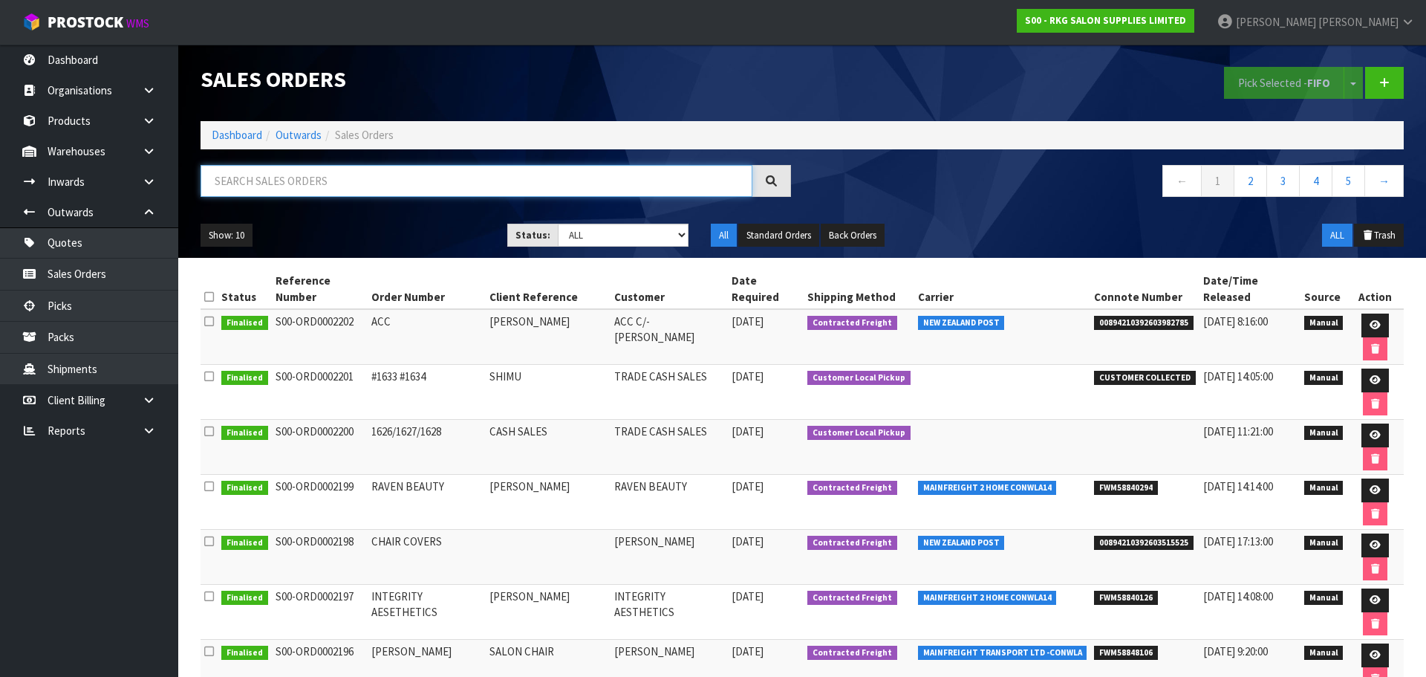
click at [296, 183] on input "text" at bounding box center [477, 181] width 552 height 32
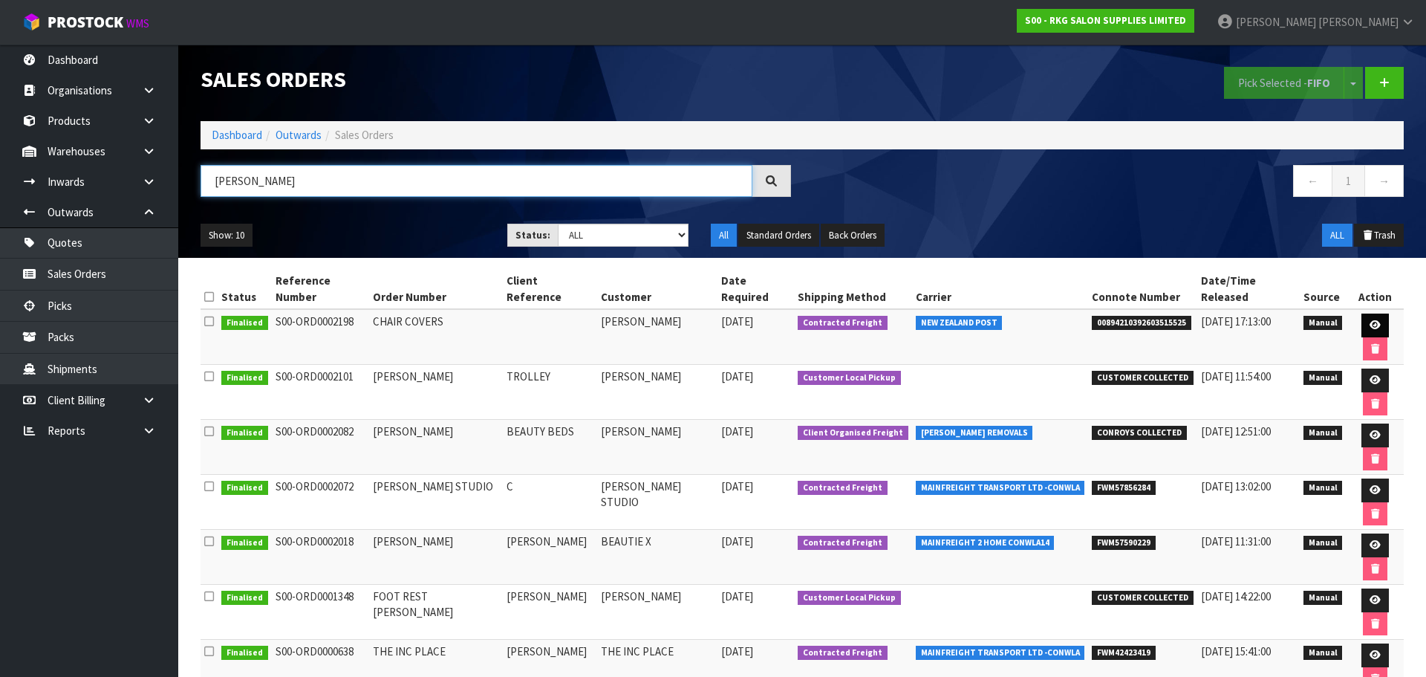
type input "[PERSON_NAME]"
click at [1370, 320] on icon at bounding box center [1375, 325] width 11 height 10
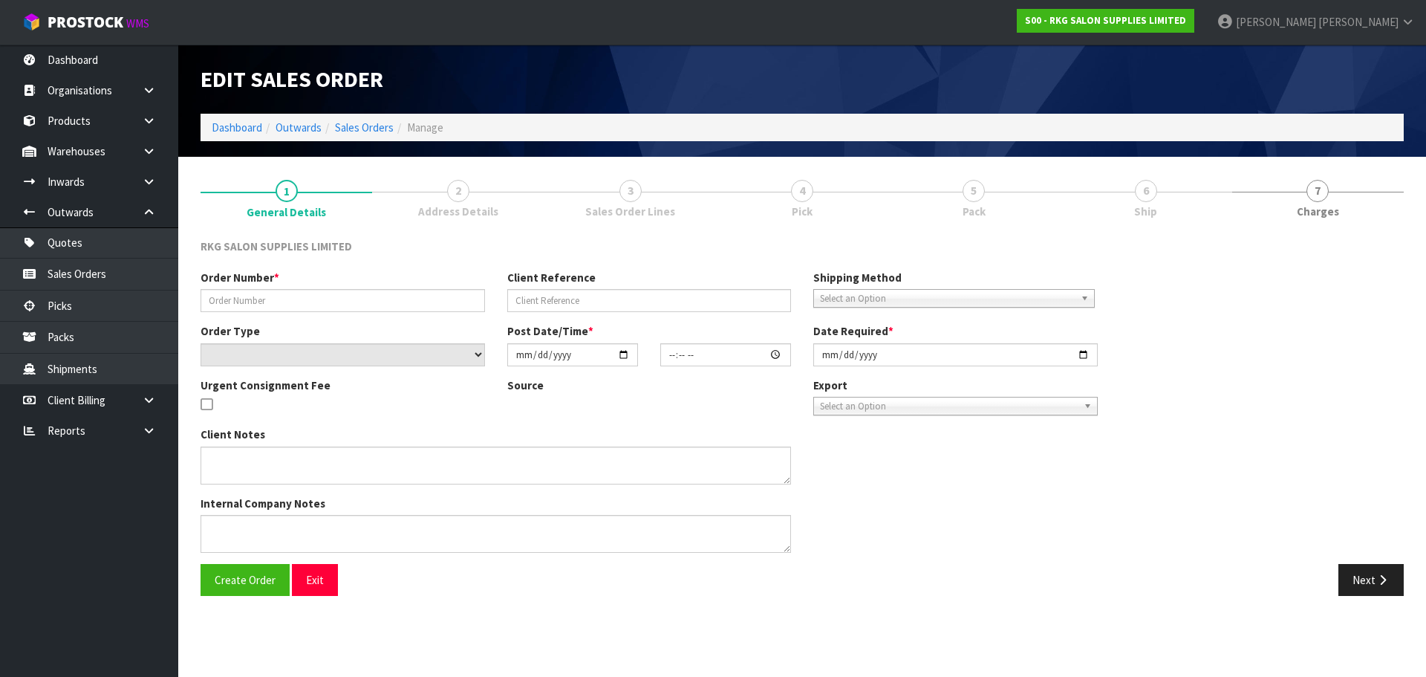
type input "CHAIR COVERS"
select select "number:0"
type input "[DATE]"
type input "14:19:00.000"
type input "[DATE]"
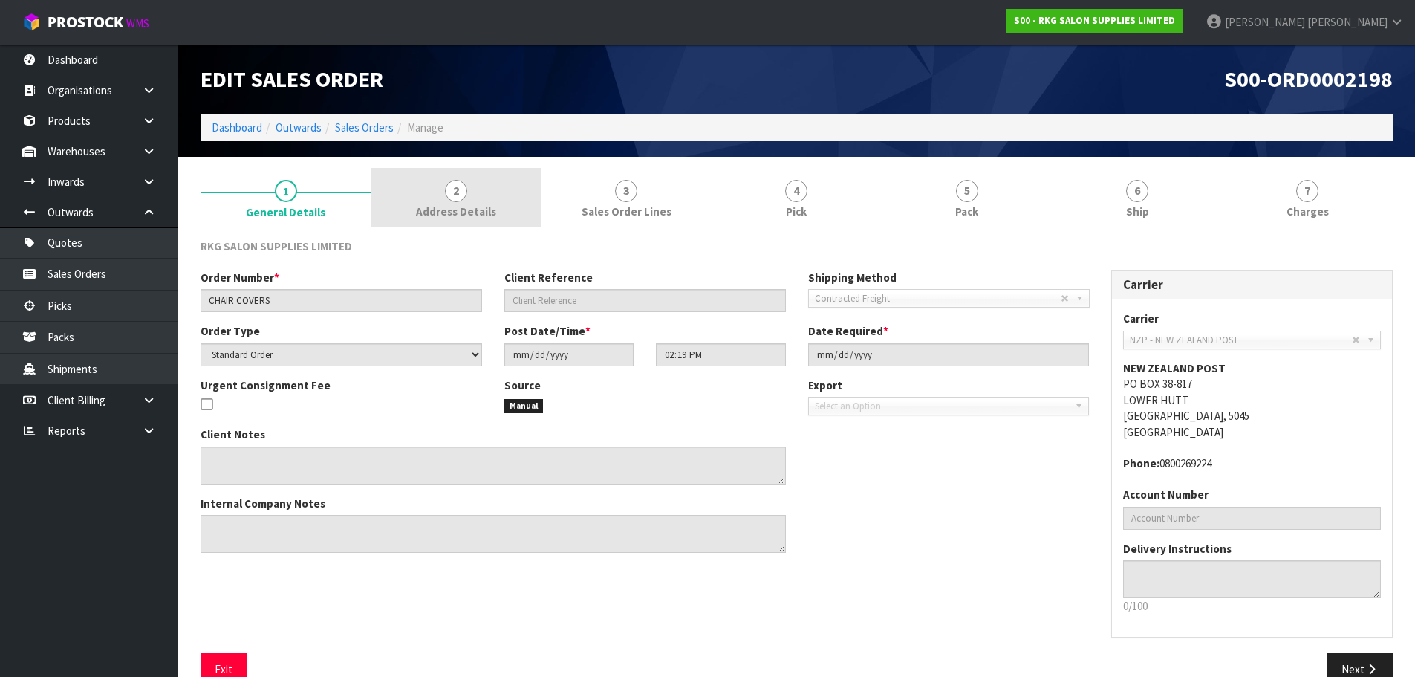
click at [455, 194] on span "2" at bounding box center [456, 191] width 22 height 22
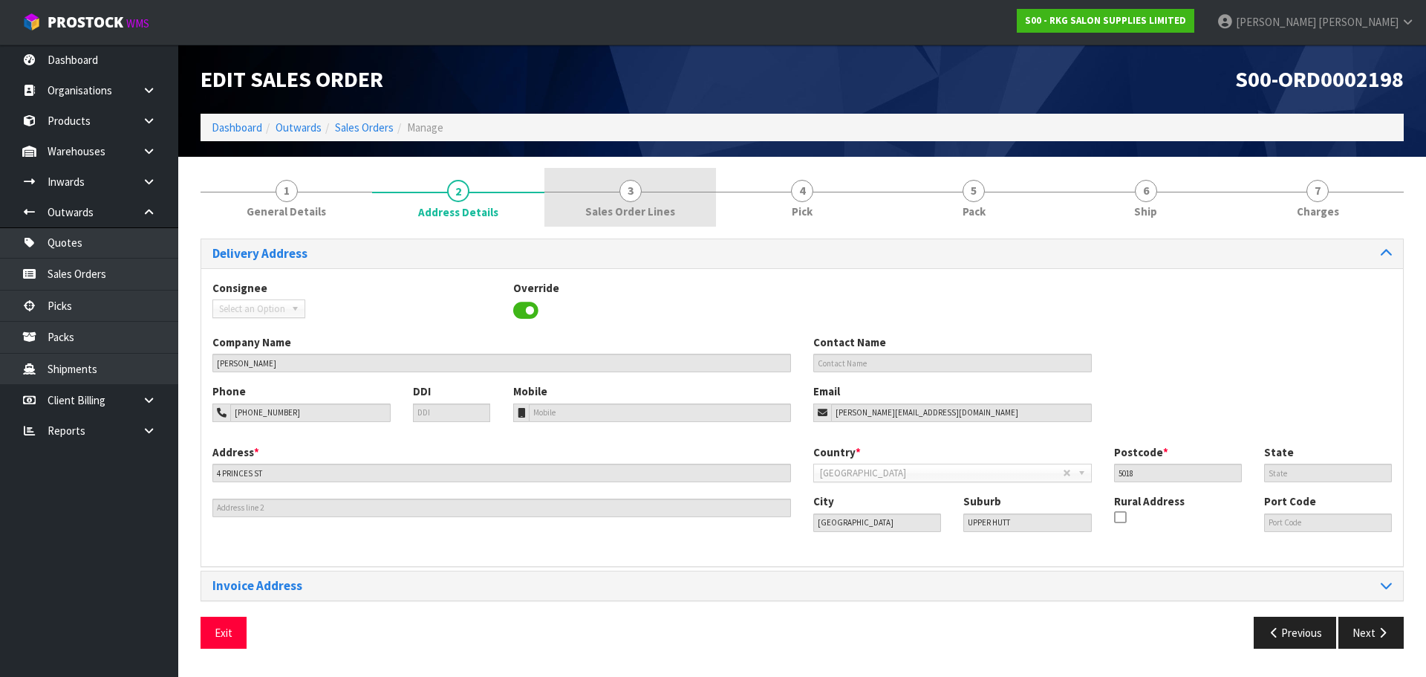
click at [631, 194] on span "3" at bounding box center [631, 191] width 22 height 22
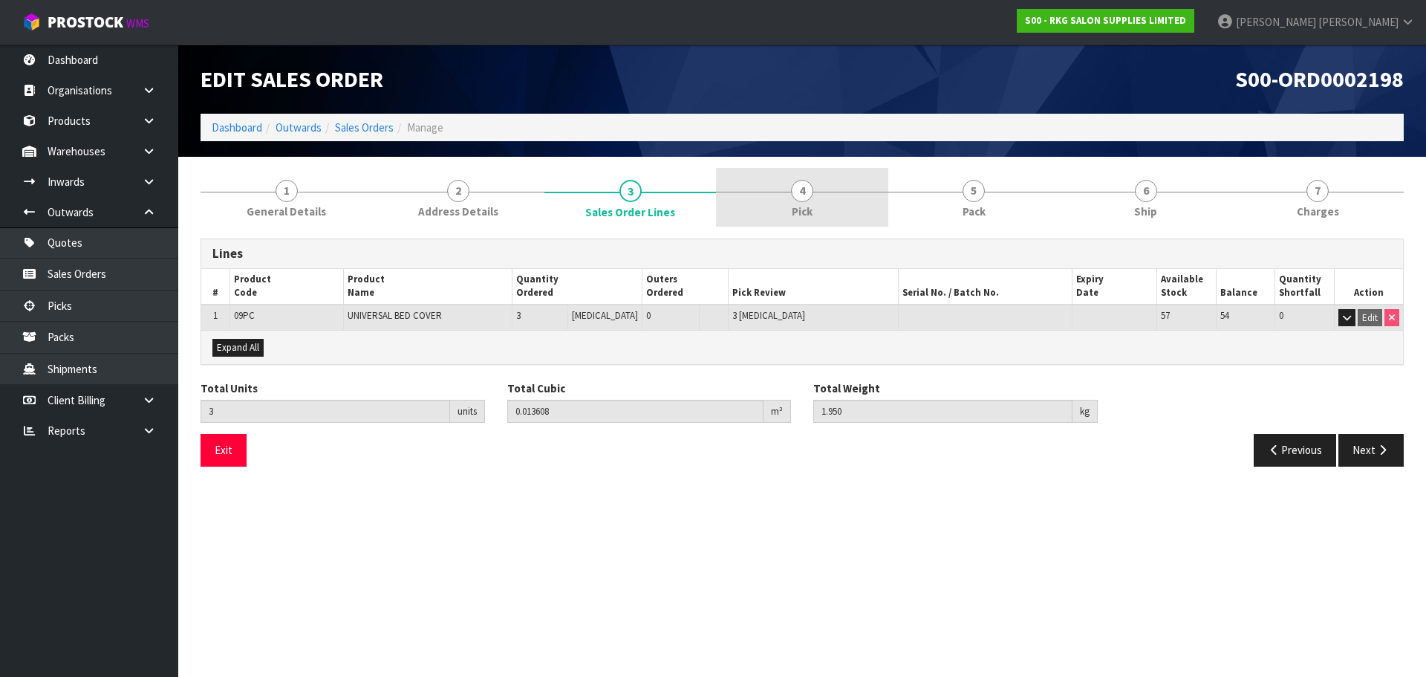
click at [801, 195] on span "4" at bounding box center [802, 191] width 22 height 22
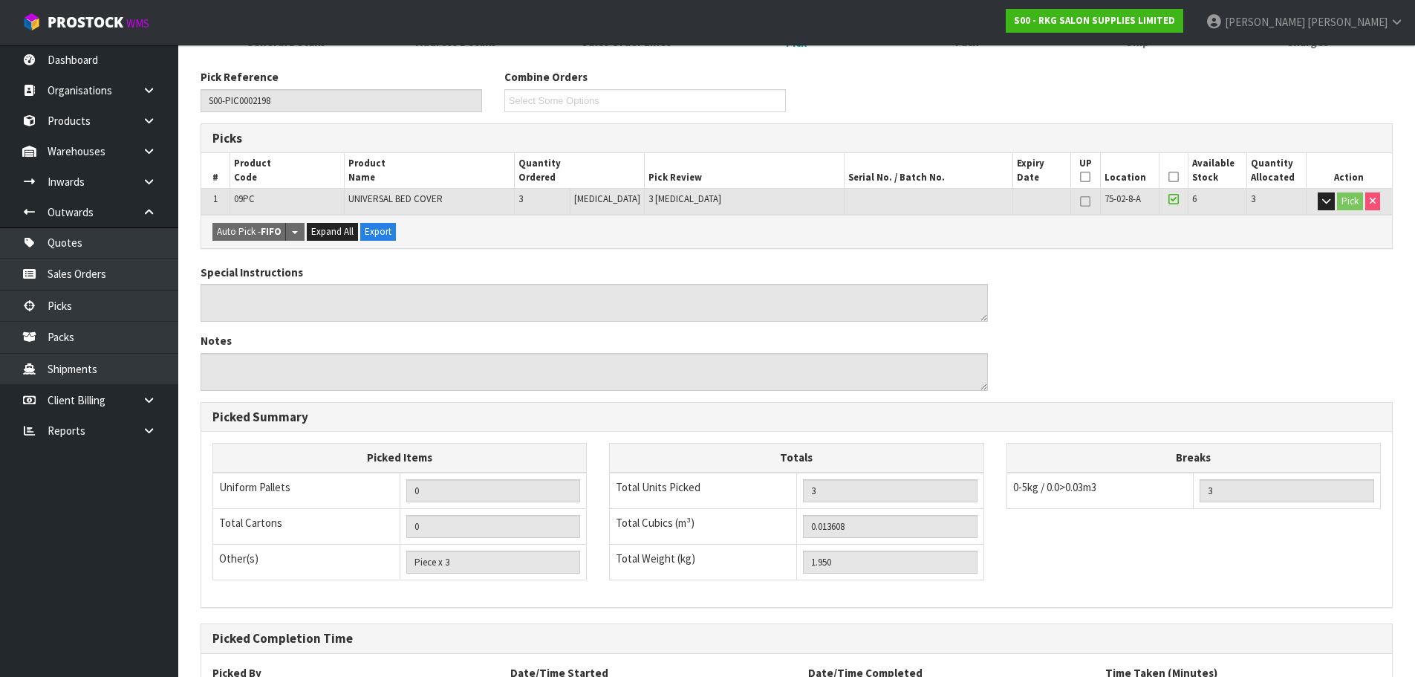
scroll to position [297, 0]
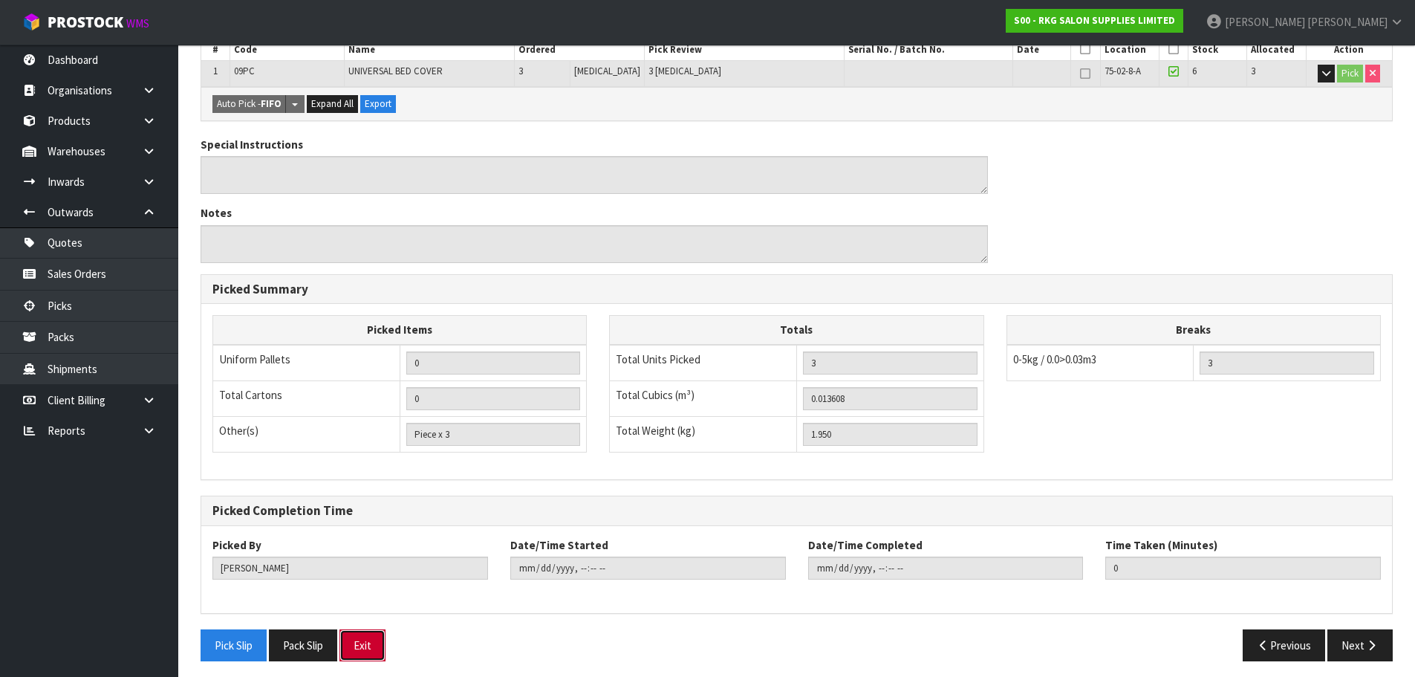
click at [372, 652] on button "Exit" at bounding box center [363, 645] width 46 height 32
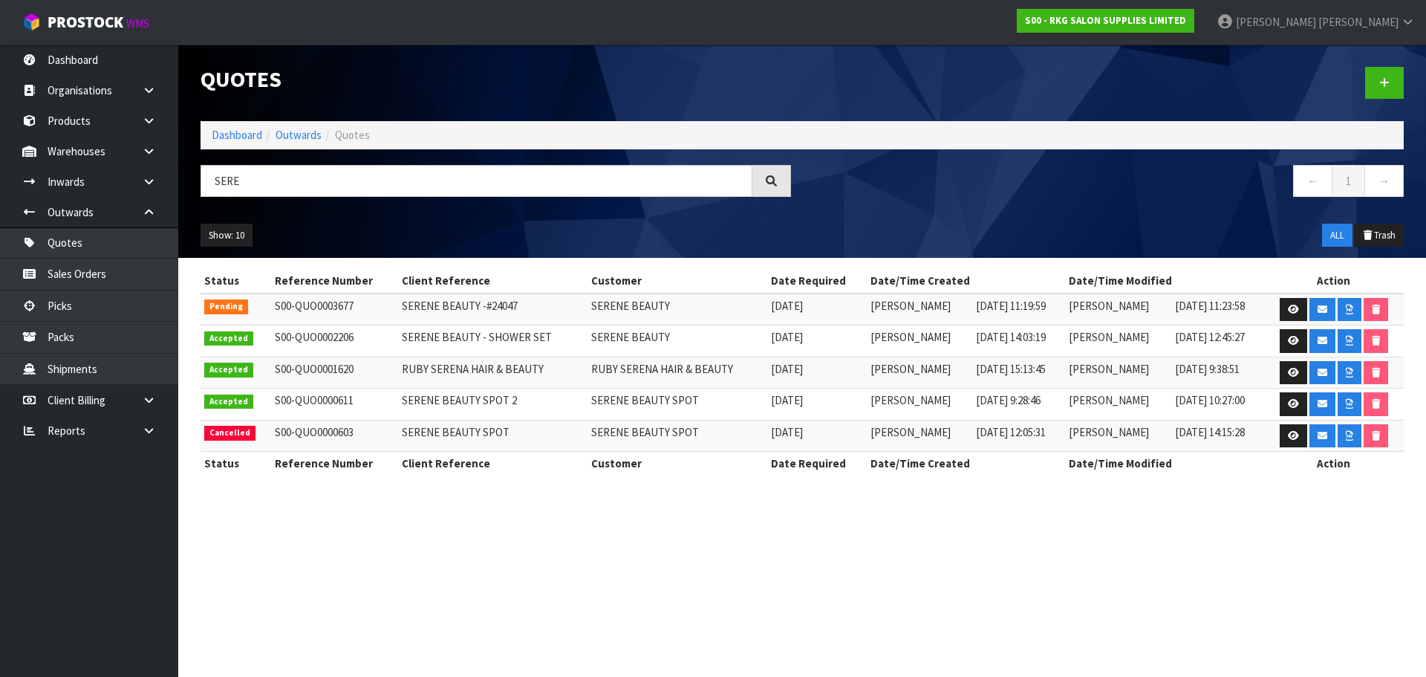
drag, startPoint x: 252, startPoint y: 180, endPoint x: 201, endPoint y: 186, distance: 50.9
click at [201, 186] on input "SERE" at bounding box center [477, 181] width 552 height 32
